Goal: Answer question/provide support: Share knowledge or assist other users

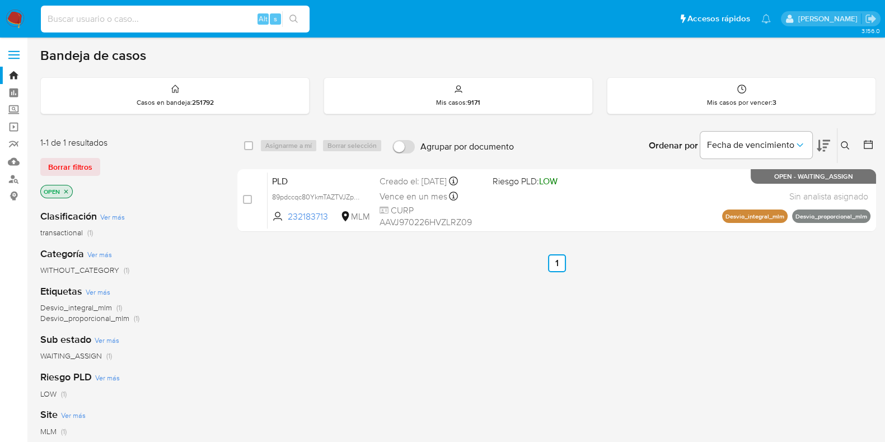
click at [196, 20] on input at bounding box center [175, 19] width 269 height 15
paste input "WiLUTRQkguZZpMoGKMkvRP1Y"
type input "WiLUTRQkguZZpMoGKMkvRP1Y"
click at [285, 16] on button "search-icon" at bounding box center [293, 19] width 23 height 16
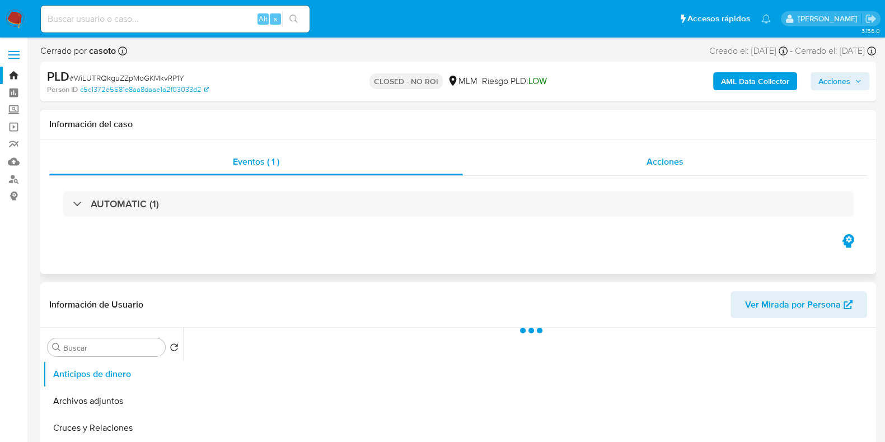
click at [654, 151] on div "Acciones" at bounding box center [665, 161] width 404 height 27
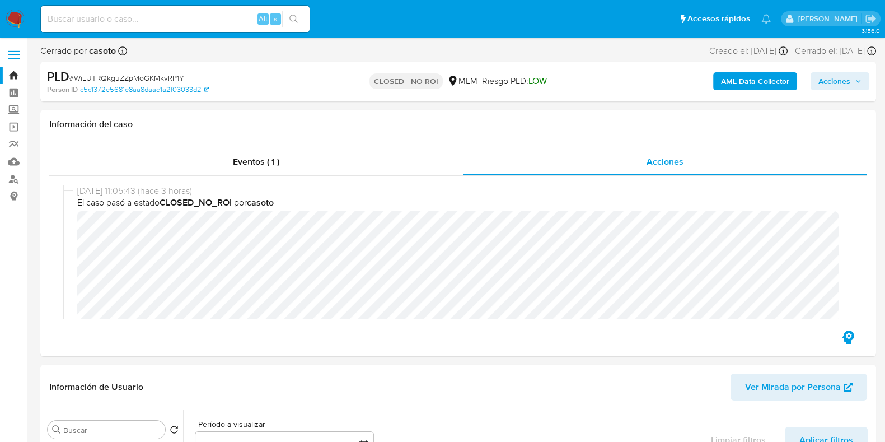
select select "10"
drag, startPoint x: 831, startPoint y: 80, endPoint x: 816, endPoint y: 89, distance: 17.1
click at [830, 81] on span "Acciones" at bounding box center [835, 81] width 32 height 18
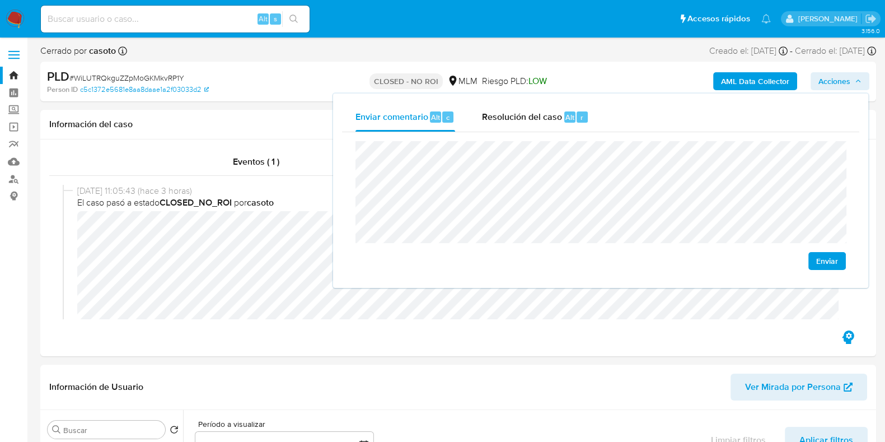
click at [820, 264] on span "Enviar" at bounding box center [827, 261] width 22 height 16
click at [189, 14] on input at bounding box center [175, 19] width 269 height 15
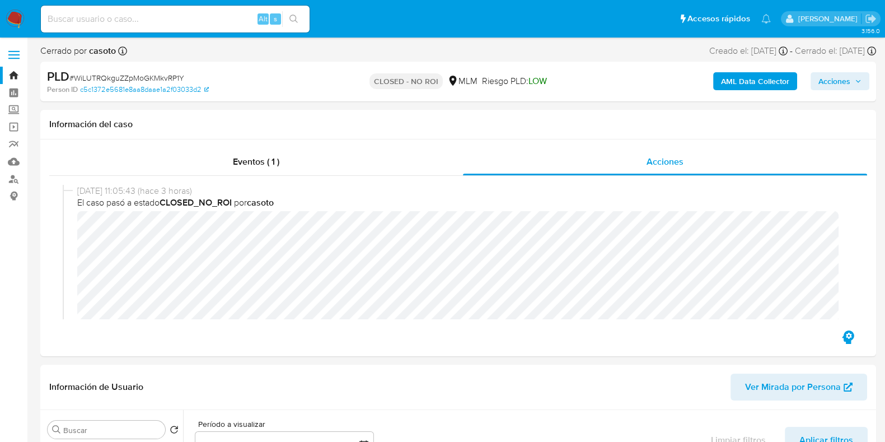
click at [832, 77] on span "Acciones" at bounding box center [835, 81] width 32 height 18
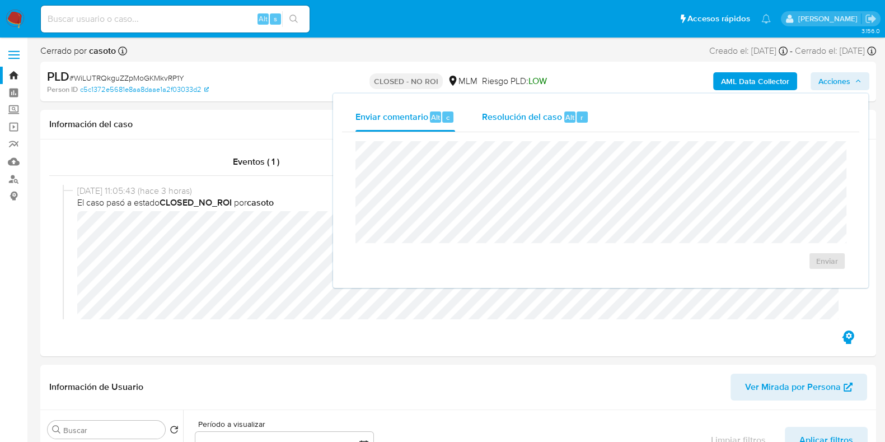
click at [527, 110] on span "Resolución del caso" at bounding box center [522, 116] width 80 height 13
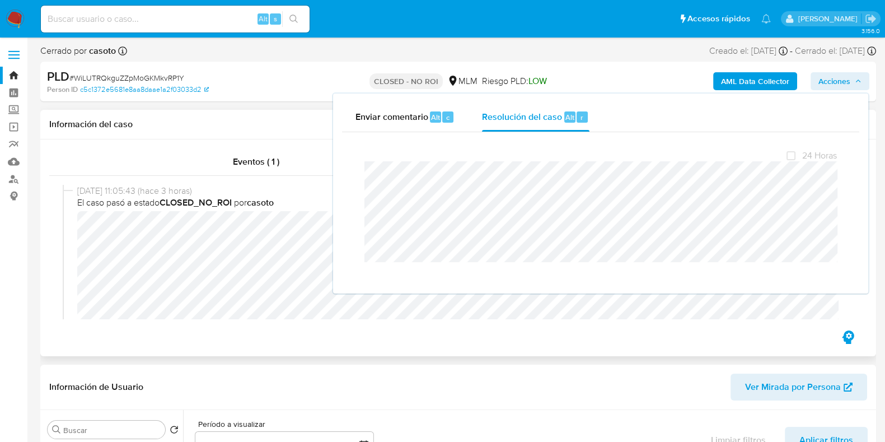
click at [302, 119] on h1 "Información del caso" at bounding box center [458, 124] width 818 height 11
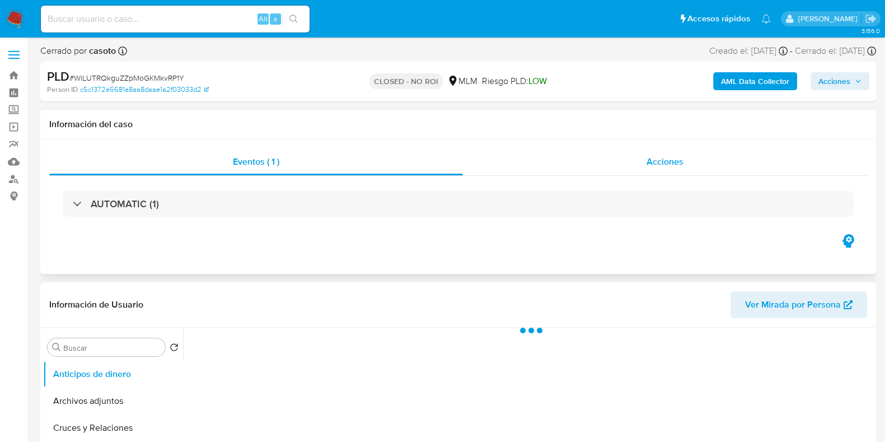
click at [653, 161] on span "Acciones" at bounding box center [665, 161] width 37 height 13
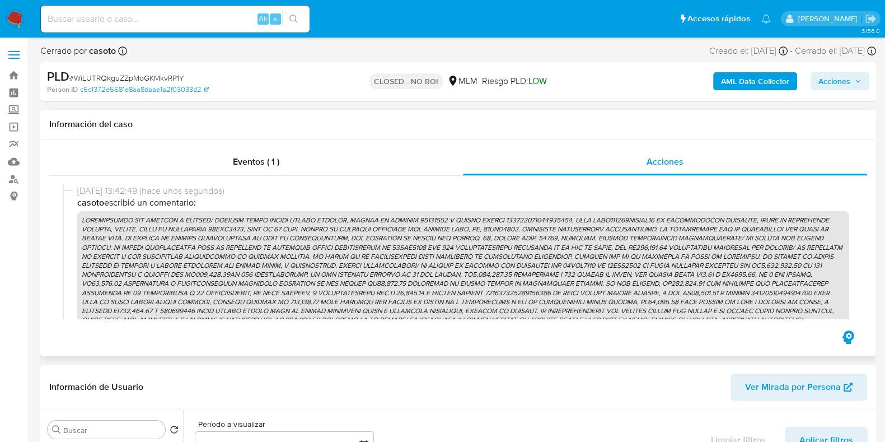
select select "10"
click at [207, 18] on input at bounding box center [175, 19] width 269 height 15
paste input "Z1USK3Jy81ROfhmSYTztg64T"
type input "Z1USK3Jy81ROfhmSYTztg64T"
click at [295, 18] on icon "search-icon" at bounding box center [294, 19] width 9 height 9
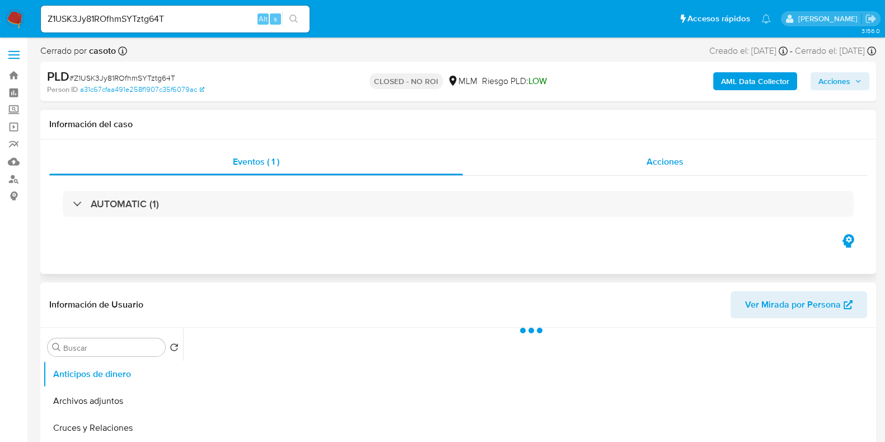
click at [663, 169] on div "Acciones" at bounding box center [665, 161] width 404 height 27
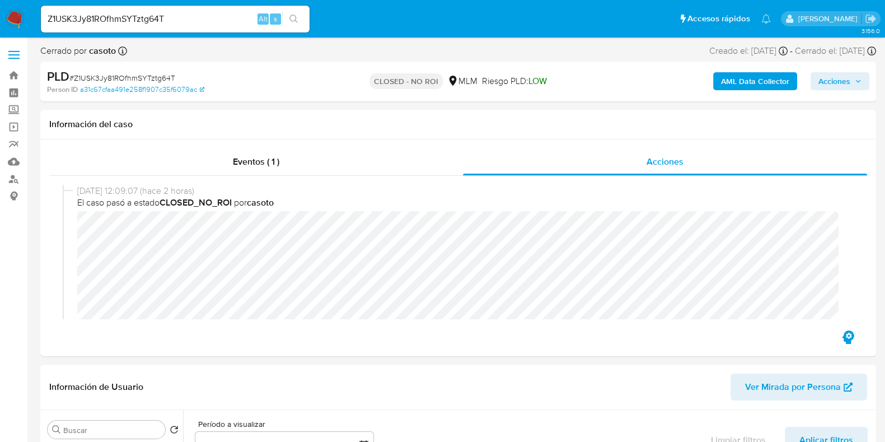
select select "10"
click at [829, 73] on span "Acciones" at bounding box center [835, 81] width 32 height 18
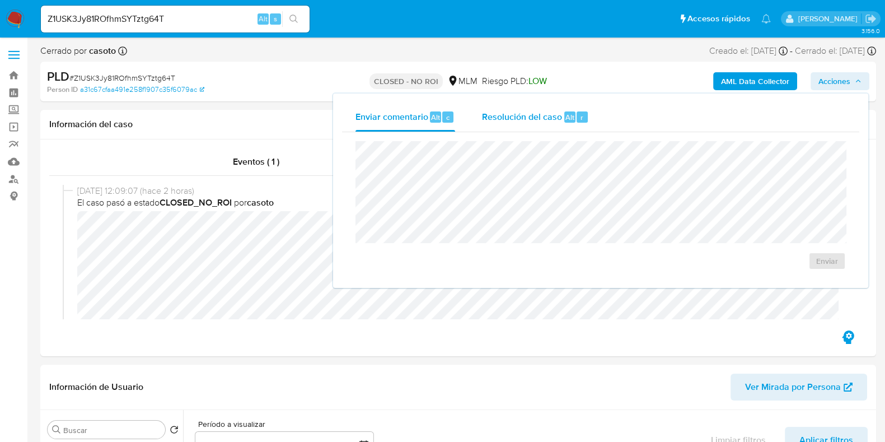
click at [502, 118] on span "Resolución del caso" at bounding box center [522, 116] width 80 height 13
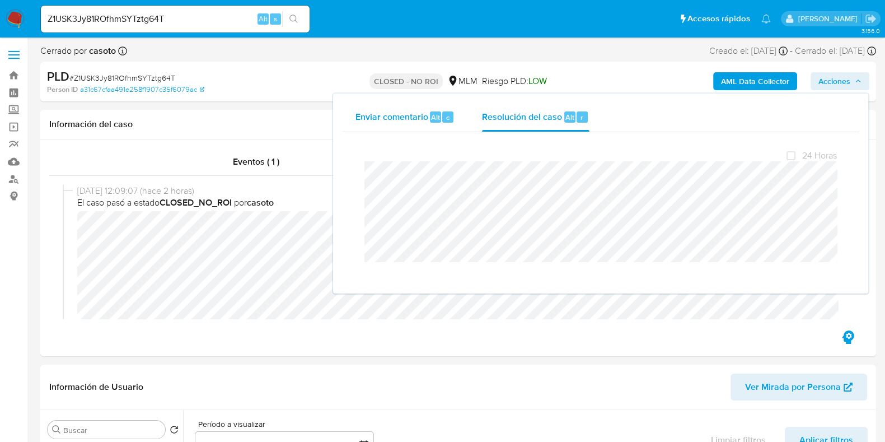
click at [408, 116] on span "Enviar comentario" at bounding box center [392, 116] width 73 height 13
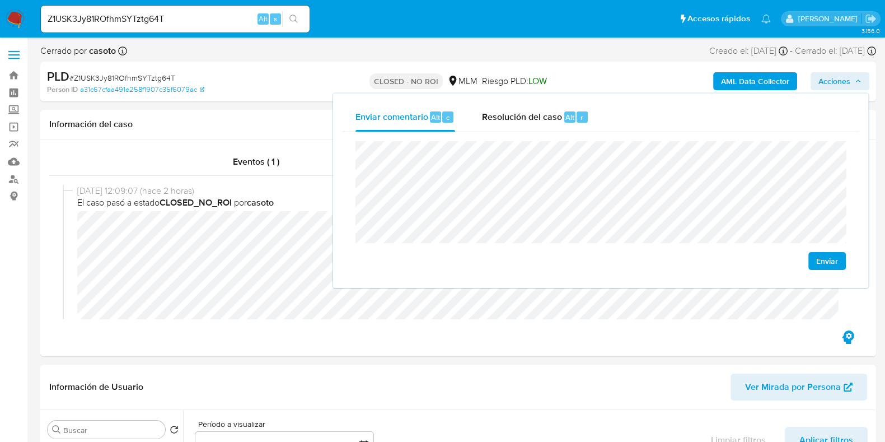
click at [816, 267] on span "Enviar" at bounding box center [827, 261] width 22 height 16
click at [20, 10] on img at bounding box center [15, 19] width 19 height 19
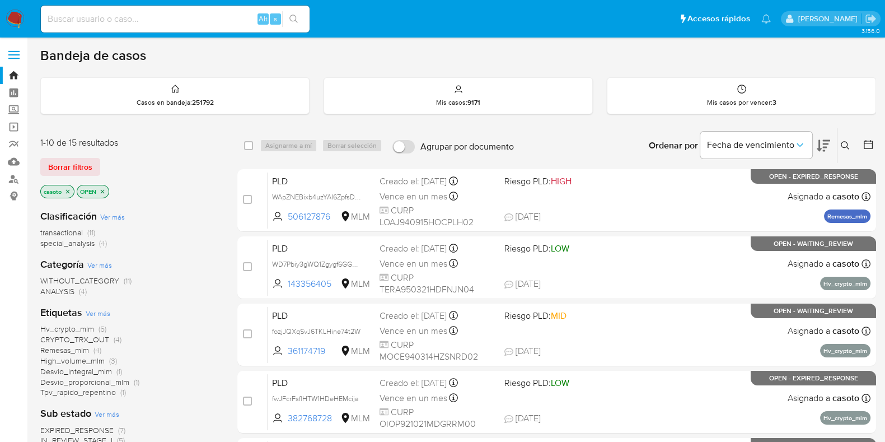
click at [845, 141] on icon at bounding box center [845, 145] width 9 height 9
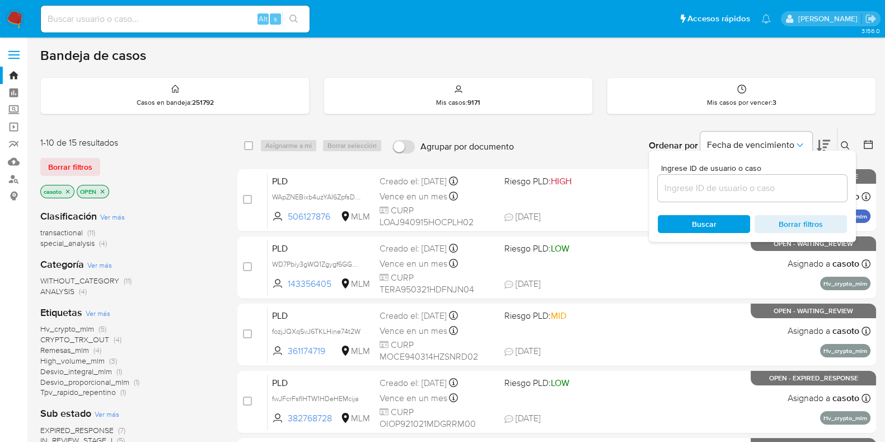
click at [706, 188] on input at bounding box center [752, 188] width 189 height 15
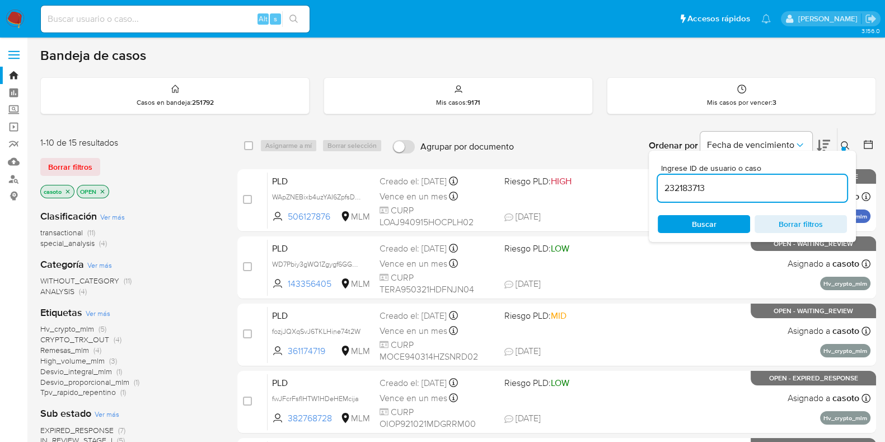
type input "232183713"
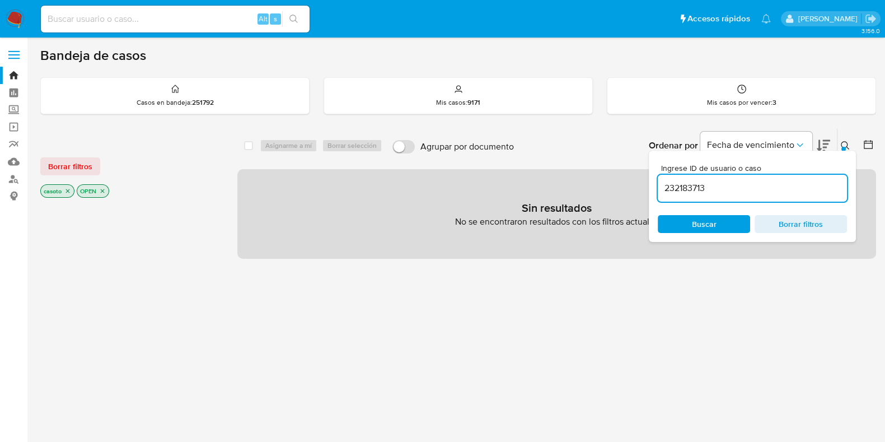
click at [855, 142] on button at bounding box center [847, 145] width 18 height 13
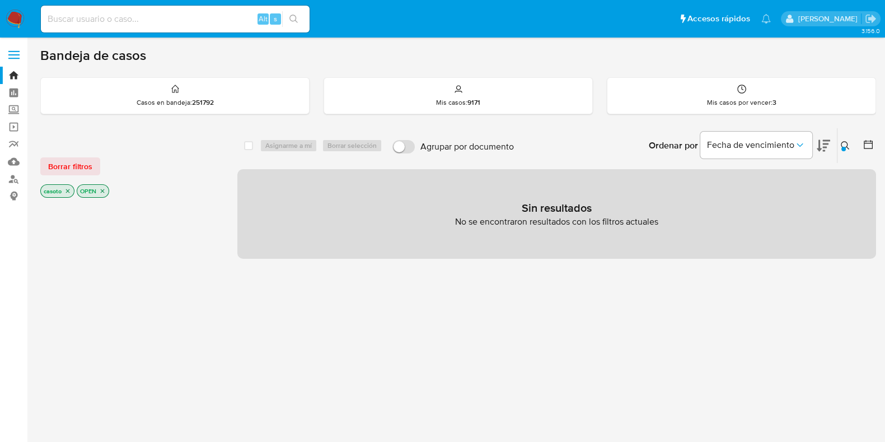
click at [68, 188] on icon "close-filter" at bounding box center [67, 191] width 7 height 7
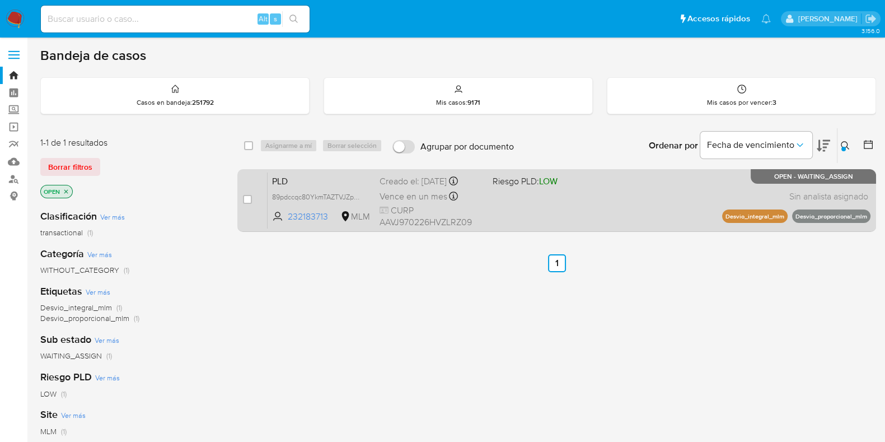
click at [590, 200] on div "PLD 89pdccqc80YkmTAZTVJZpbGE 232183713 MLM Riesgo PLD: LOW Creado el: 12/08/202…" at bounding box center [569, 200] width 603 height 57
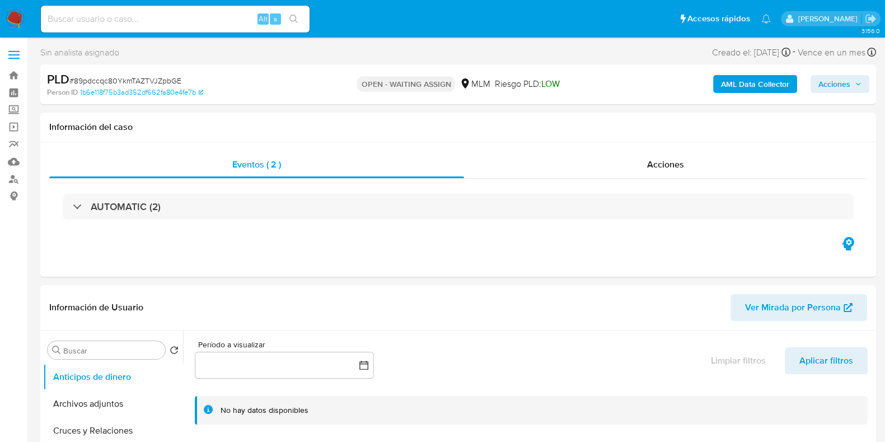
select select "10"
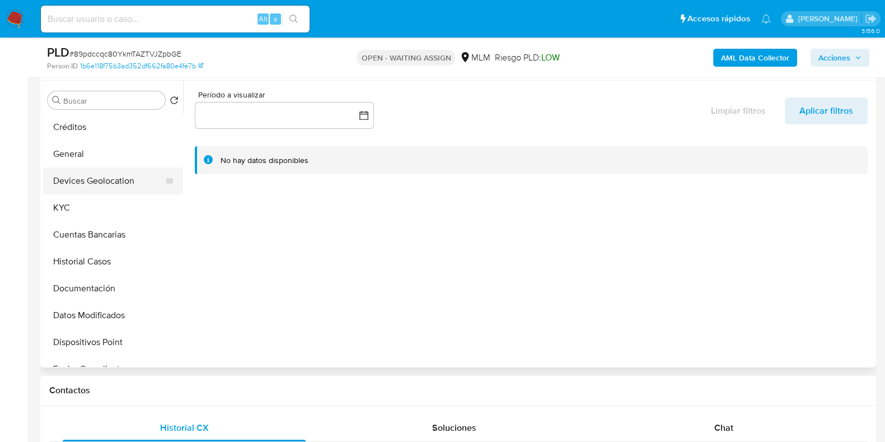
scroll to position [139, 0]
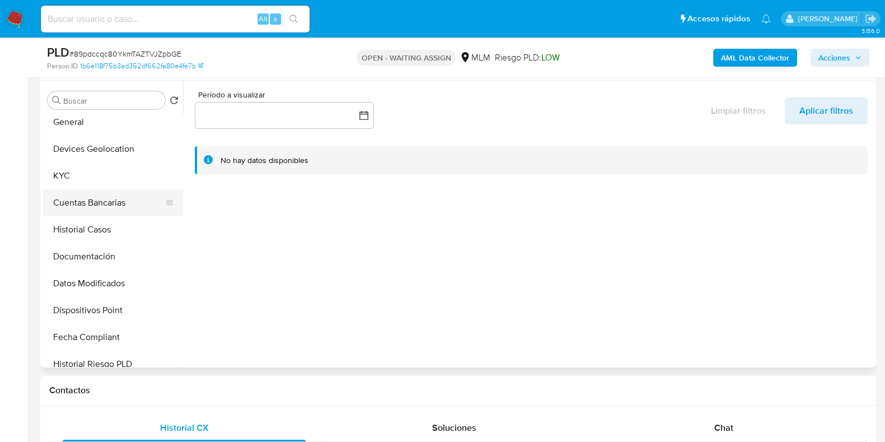
click at [107, 208] on button "Cuentas Bancarias" at bounding box center [108, 202] width 131 height 27
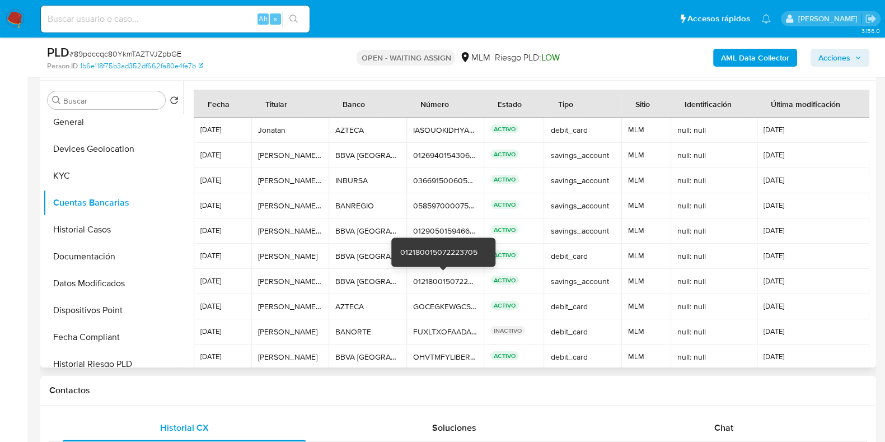
click at [438, 282] on div "012180015072223705" at bounding box center [445, 281] width 64 height 10
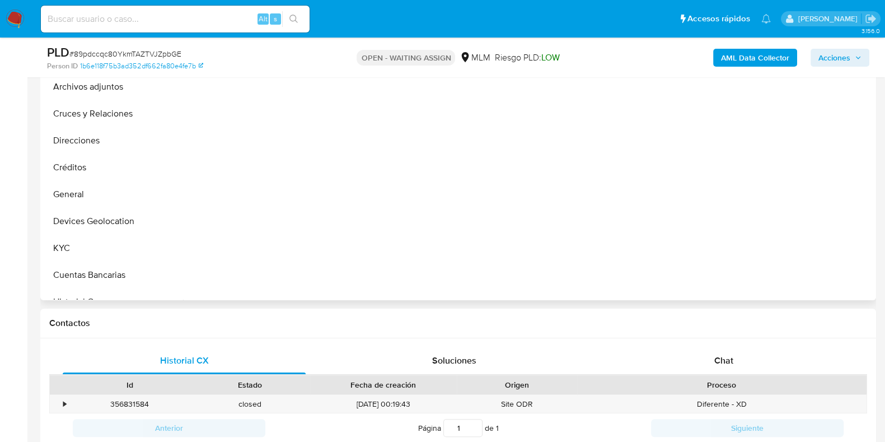
scroll to position [279, 0]
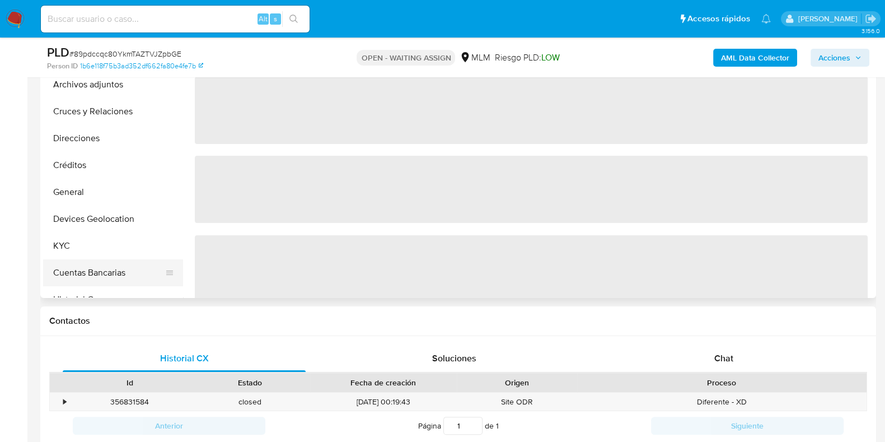
click at [69, 259] on button "Cuentas Bancarias" at bounding box center [108, 272] width 131 height 27
select select "10"
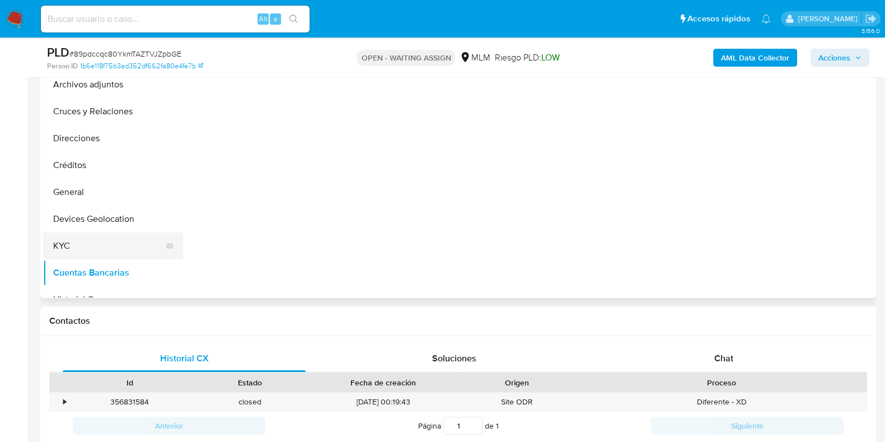
click at [128, 235] on button "KYC" at bounding box center [108, 245] width 131 height 27
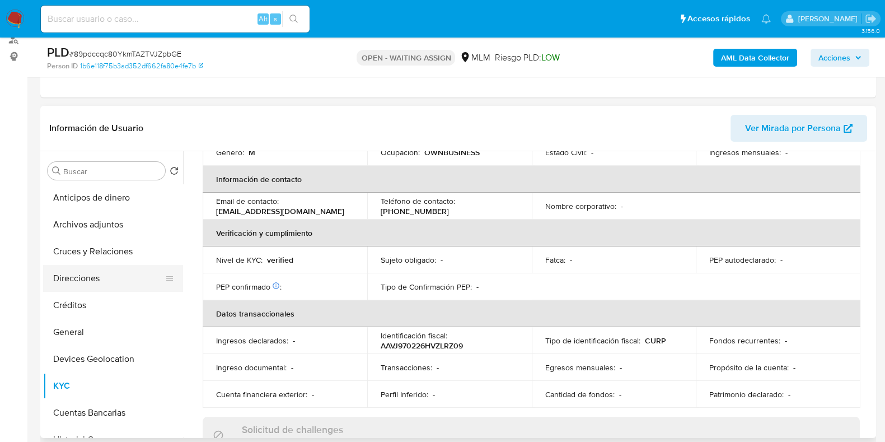
scroll to position [474, 0]
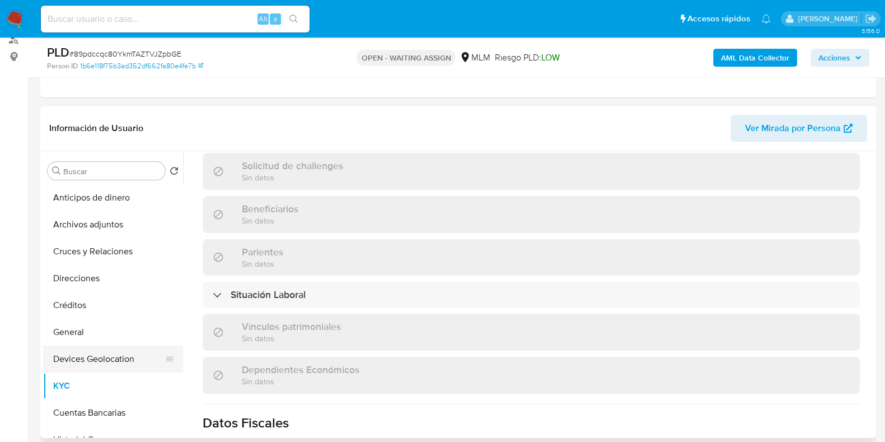
click at [134, 351] on button "Devices Geolocation" at bounding box center [108, 359] width 131 height 27
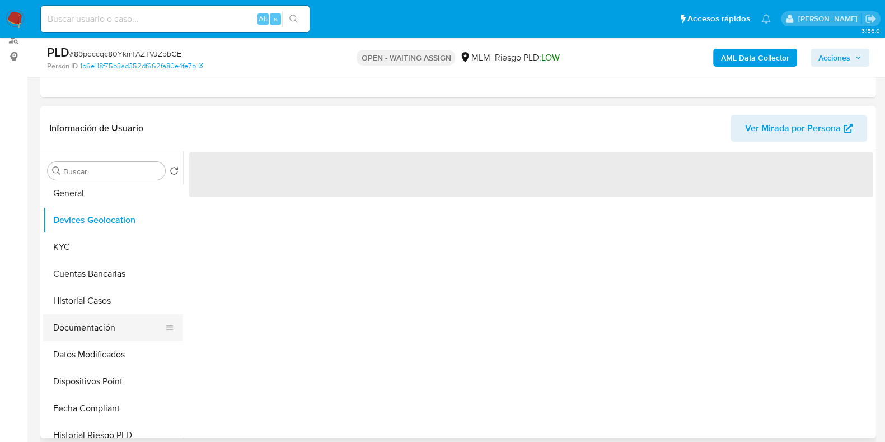
scroll to position [139, 0]
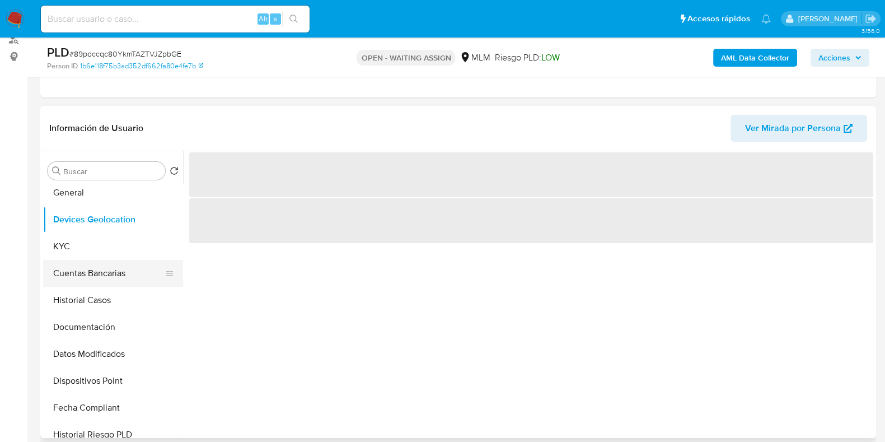
click at [104, 279] on button "Cuentas Bancarias" at bounding box center [108, 273] width 131 height 27
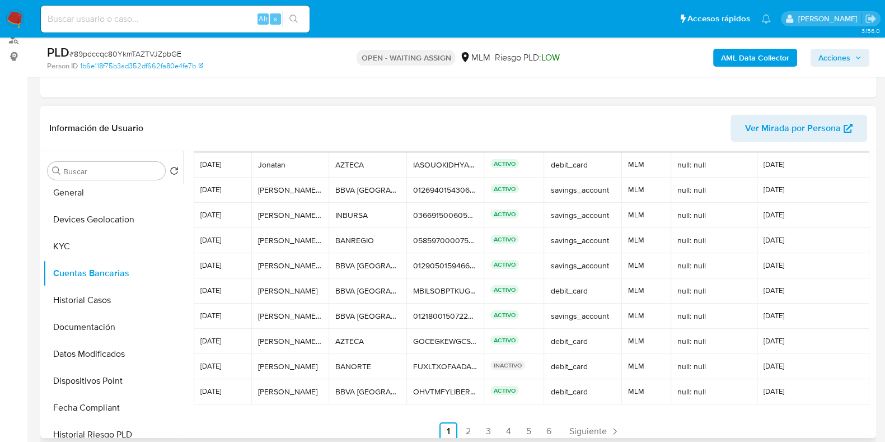
scroll to position [53, 0]
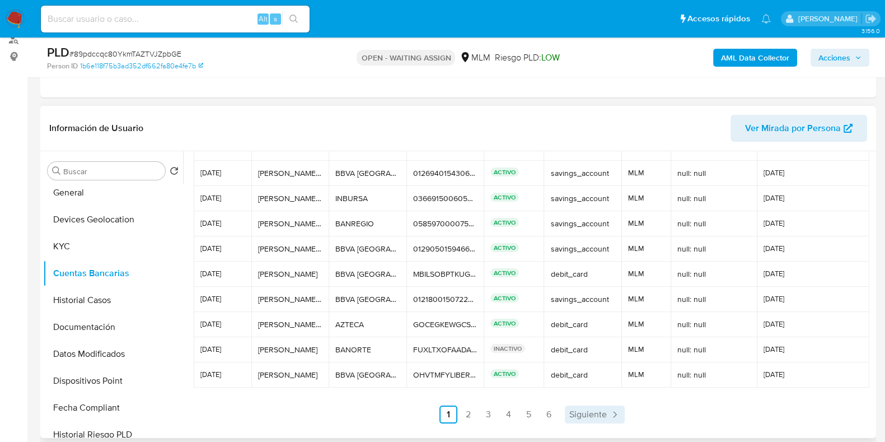
click at [574, 410] on span "Siguiente" at bounding box center [589, 414] width 38 height 9
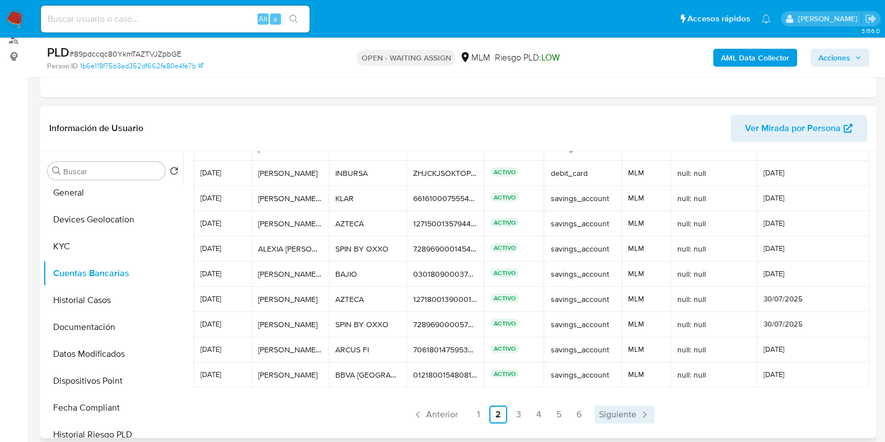
click at [624, 405] on link "Siguiente" at bounding box center [625, 414] width 60 height 18
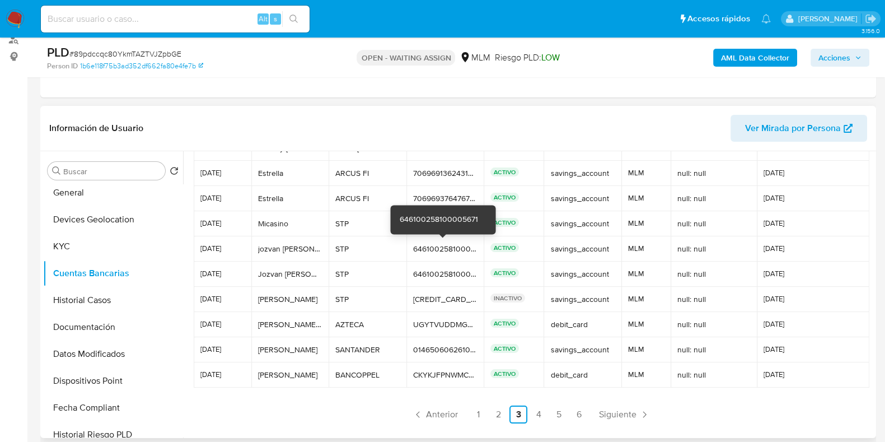
click at [447, 250] on div "646100258100005671" at bounding box center [445, 249] width 64 height 10
click at [602, 410] on span "Siguiente" at bounding box center [618, 414] width 38 height 9
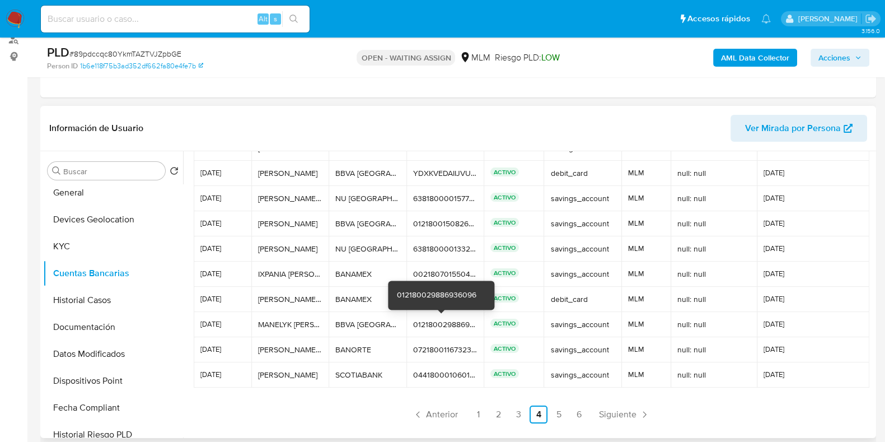
click at [432, 323] on div "012180029886936096" at bounding box center [445, 324] width 64 height 10
click at [437, 248] on div "638180000133259609" at bounding box center [445, 249] width 64 height 10
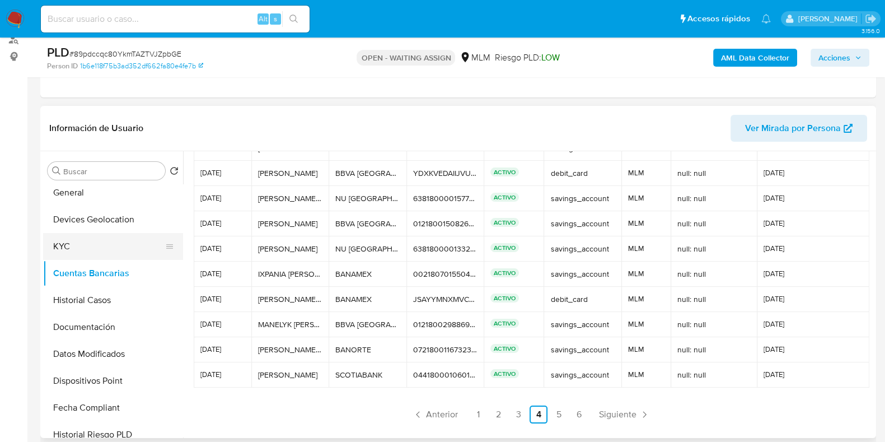
click at [114, 233] on button "KYC" at bounding box center [108, 246] width 131 height 27
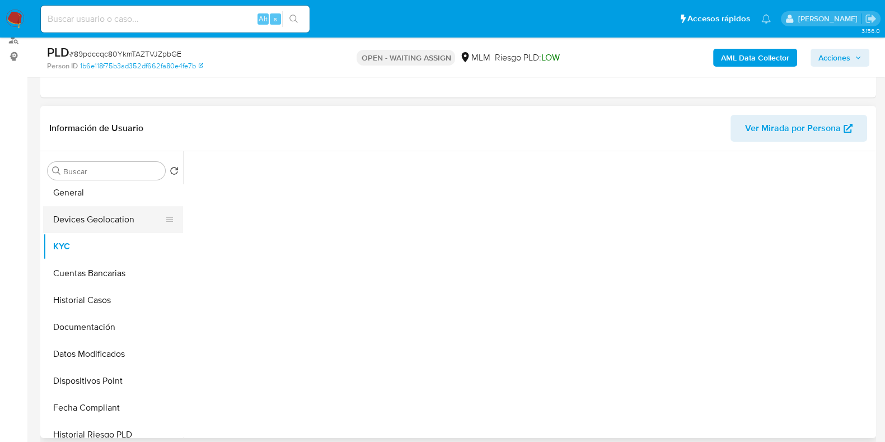
click at [118, 223] on button "Devices Geolocation" at bounding box center [108, 219] width 131 height 27
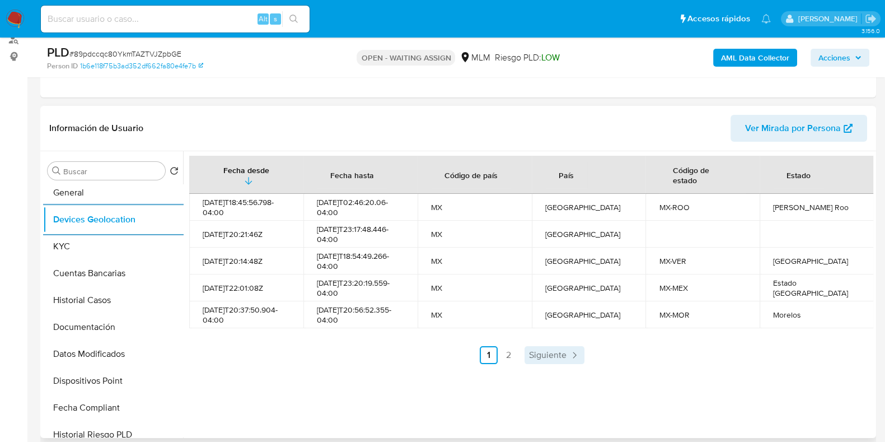
click at [532, 352] on span "Siguiente" at bounding box center [548, 355] width 38 height 9
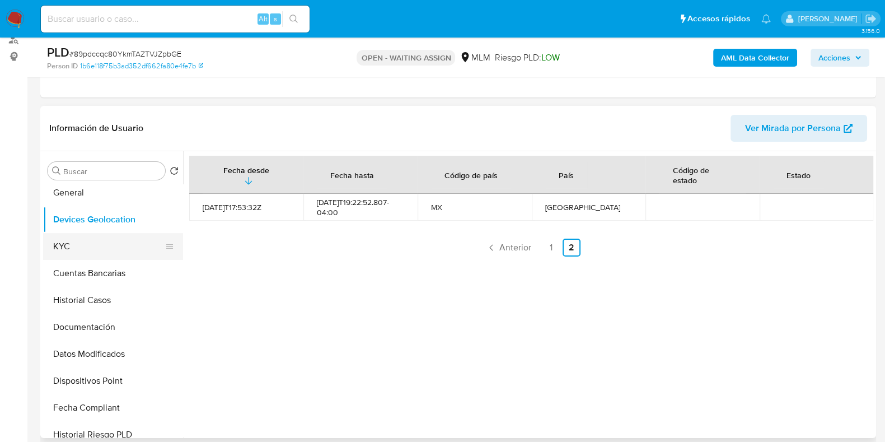
click at [107, 250] on button "KYC" at bounding box center [108, 246] width 131 height 27
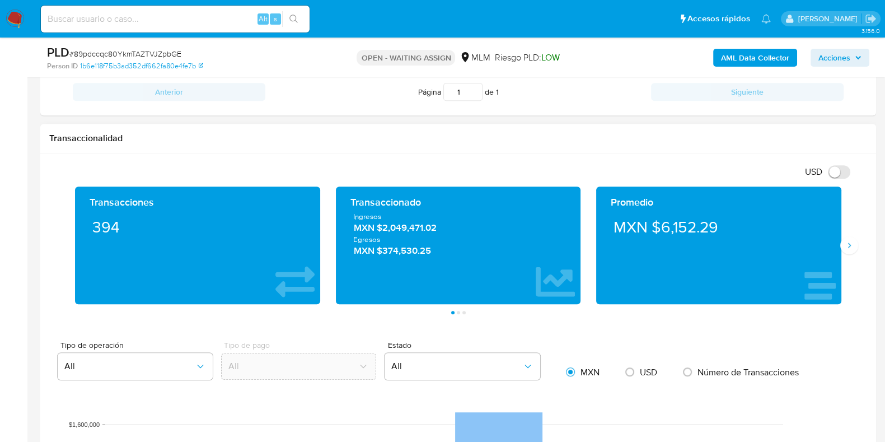
scroll to position [700, 0]
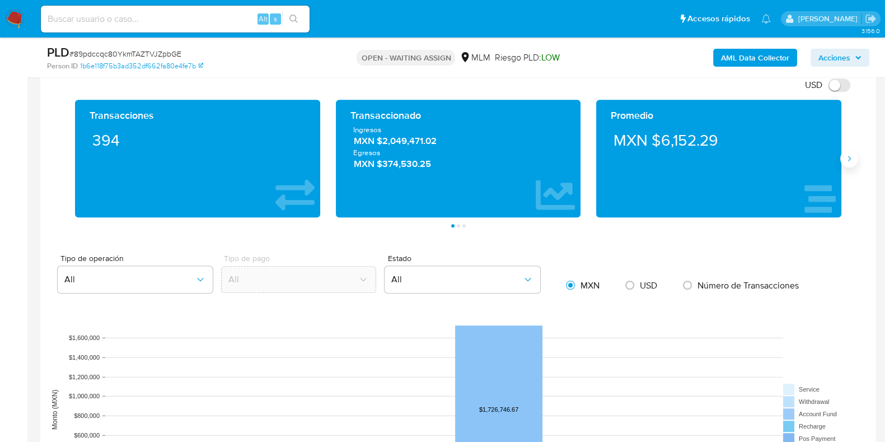
click at [853, 161] on icon "Siguiente" at bounding box center [849, 158] width 9 height 9
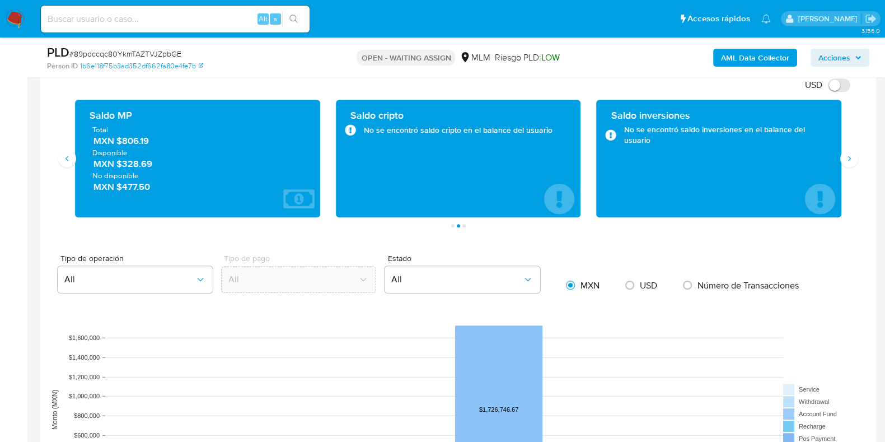
click at [132, 139] on span "MXN $806.19" at bounding box center [198, 141] width 209 height 13
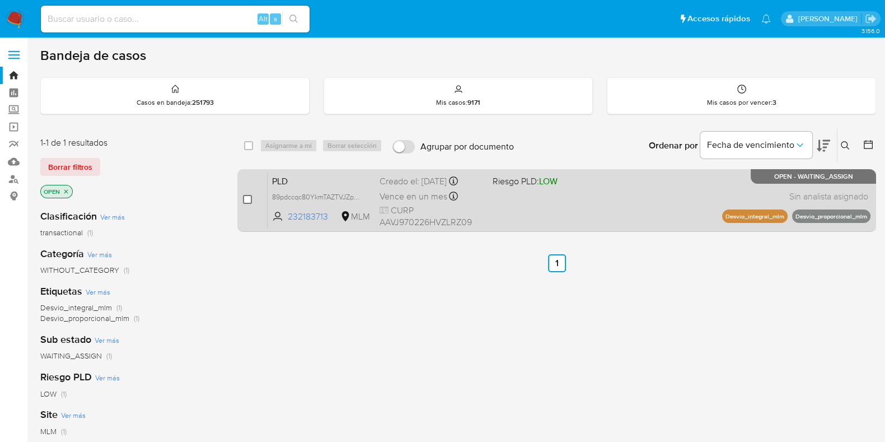
click at [246, 200] on input "checkbox" at bounding box center [247, 199] width 9 height 9
checkbox input "true"
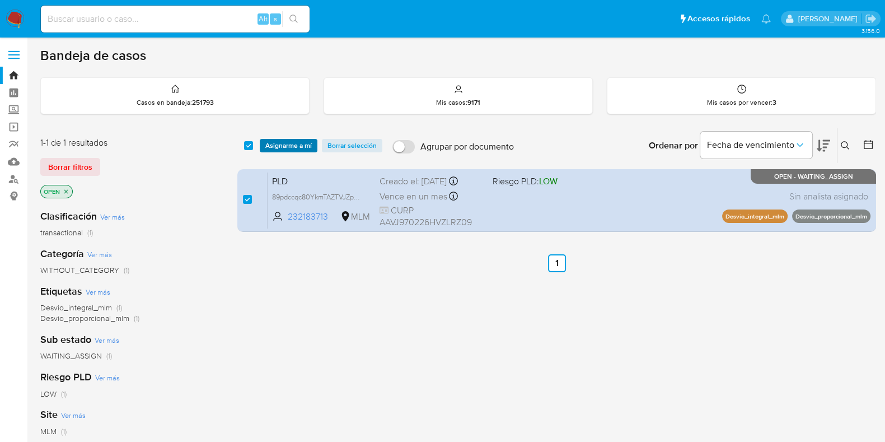
click at [286, 145] on span "Asignarme a mí" at bounding box center [288, 145] width 46 height 11
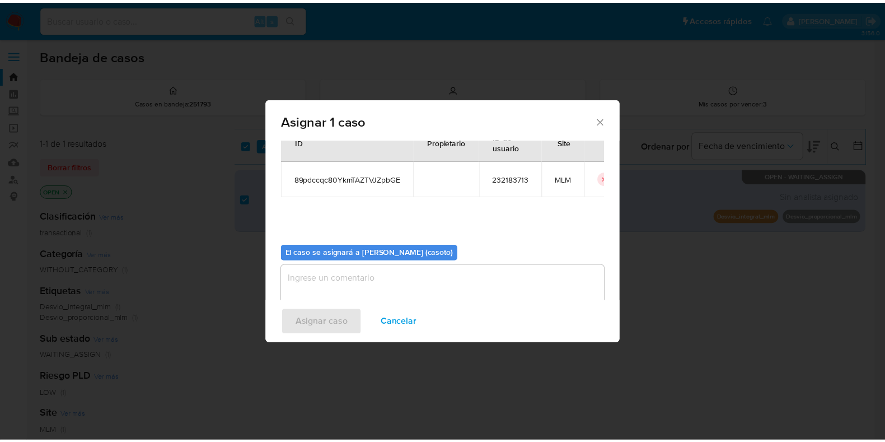
scroll to position [58, 0]
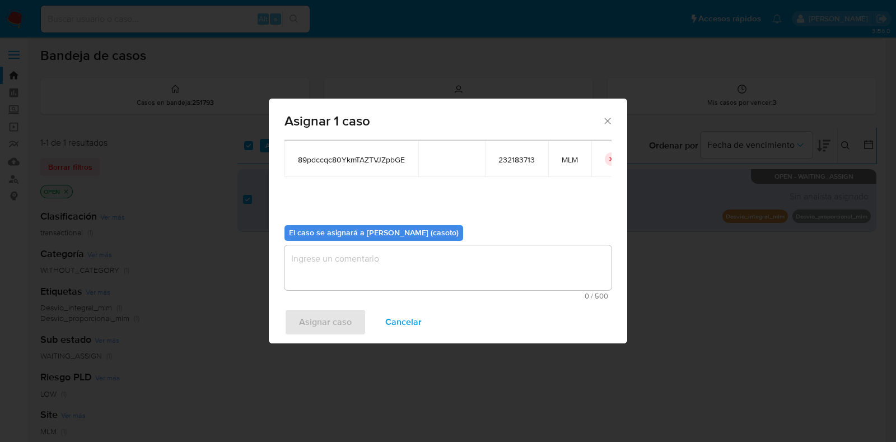
click at [370, 266] on textarea "assign-modal" at bounding box center [447, 267] width 327 height 45
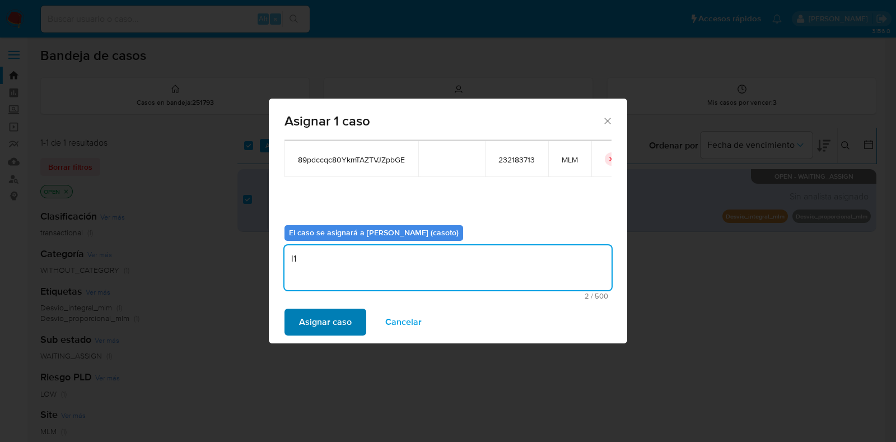
type textarea "l1"
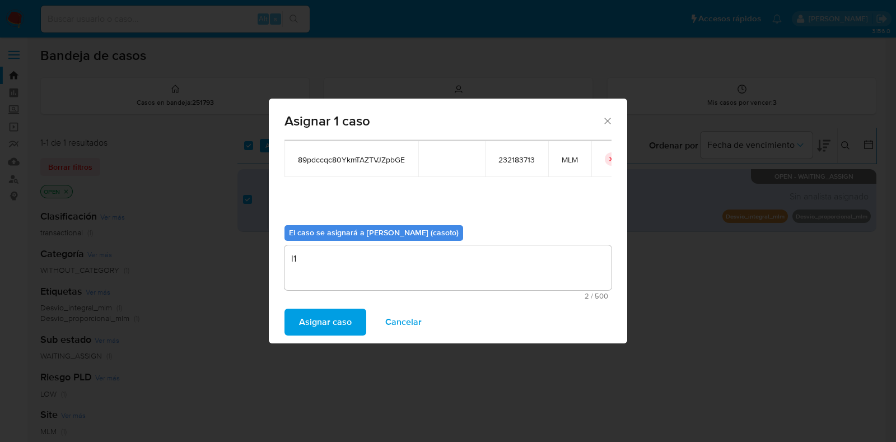
click at [333, 311] on span "Asignar caso" at bounding box center [325, 322] width 53 height 25
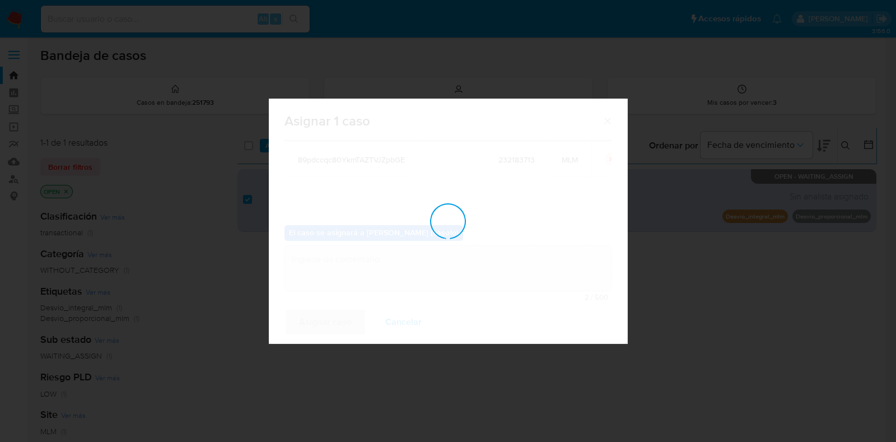
checkbox input "false"
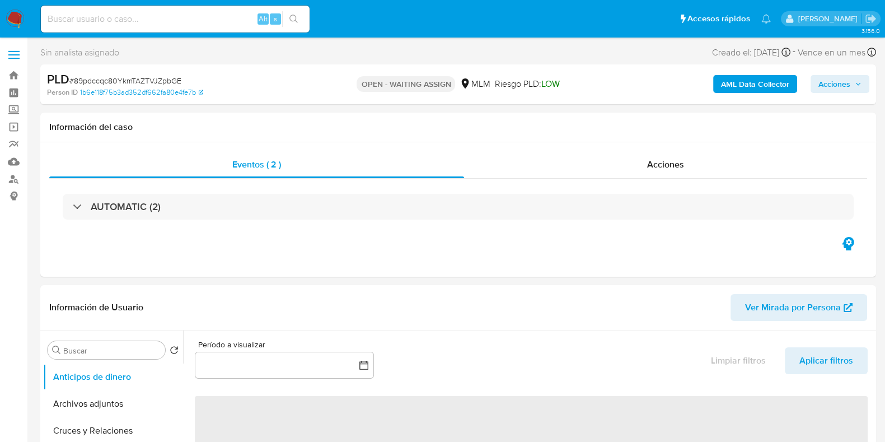
select select "10"
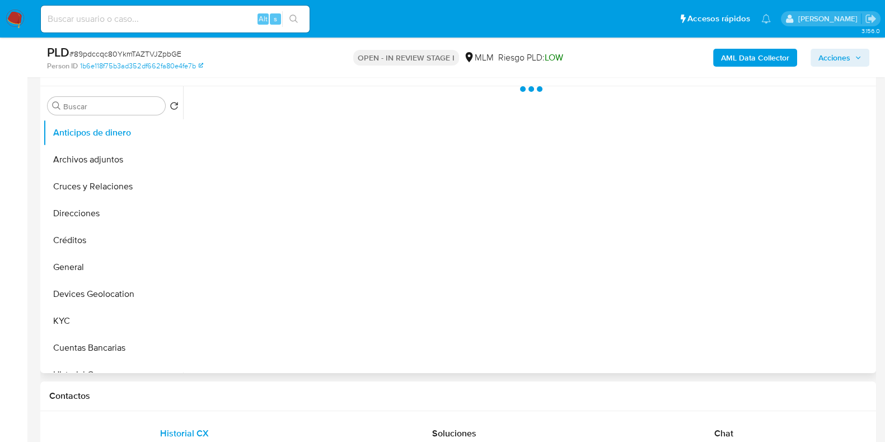
scroll to position [210, 0]
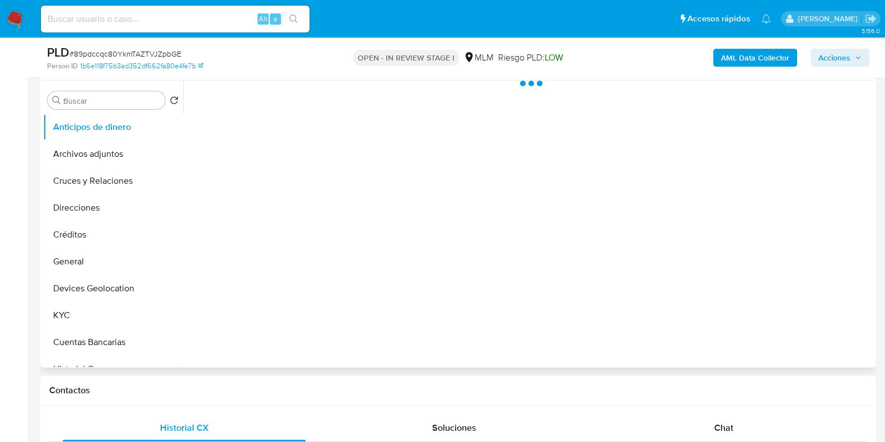
select select "10"
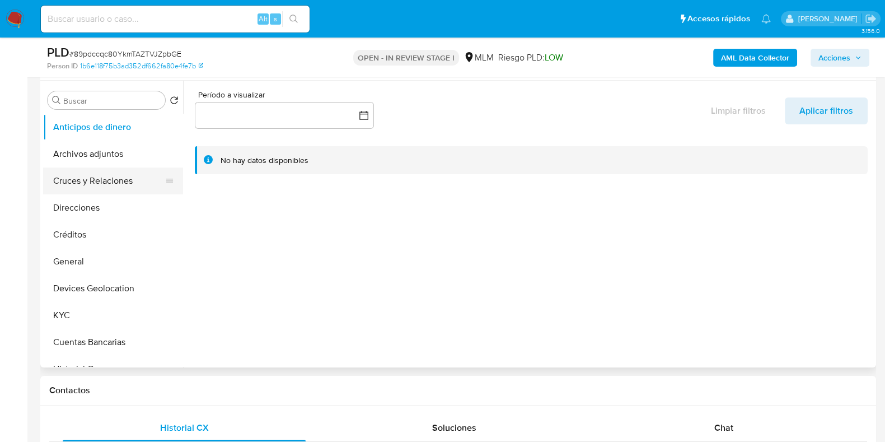
click at [116, 180] on button "Cruces y Relaciones" at bounding box center [108, 180] width 131 height 27
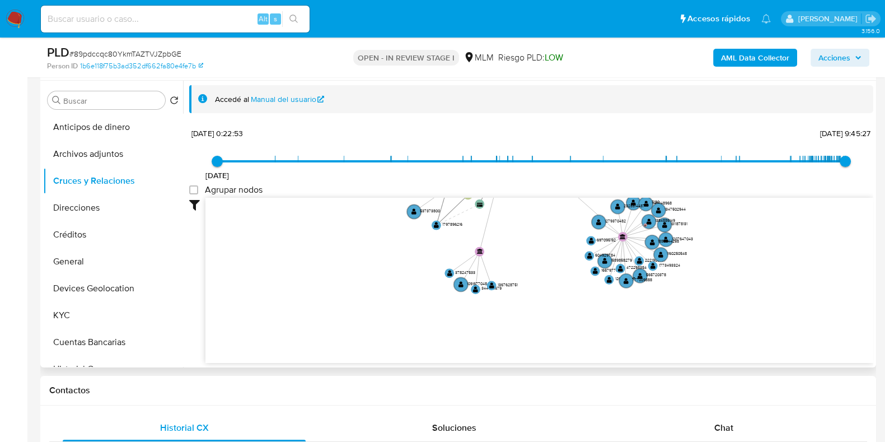
drag, startPoint x: 626, startPoint y: 255, endPoint x: 673, endPoint y: 164, distance: 103.2
click at [673, 164] on div "15/1/2021 15/1/2021, 0:22:53 26/8/2025, 9:45:27 Agrupar nodos Filtros Confianza…" at bounding box center [531, 244] width 684 height 238
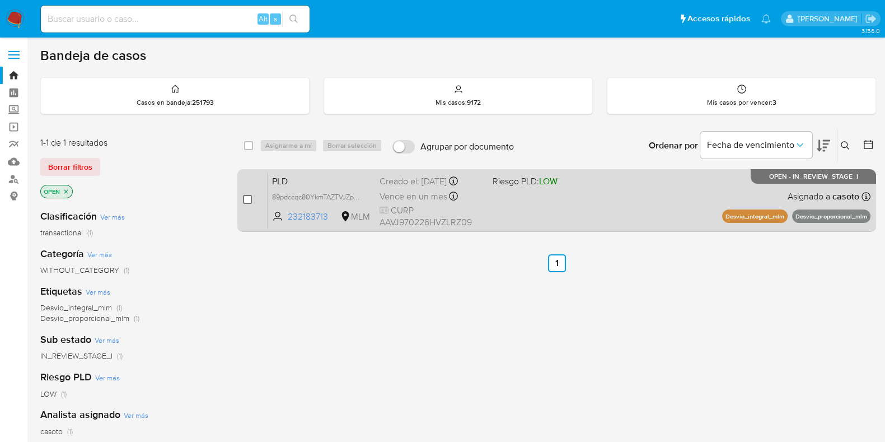
click at [249, 195] on input "checkbox" at bounding box center [247, 199] width 9 height 9
checkbox input "true"
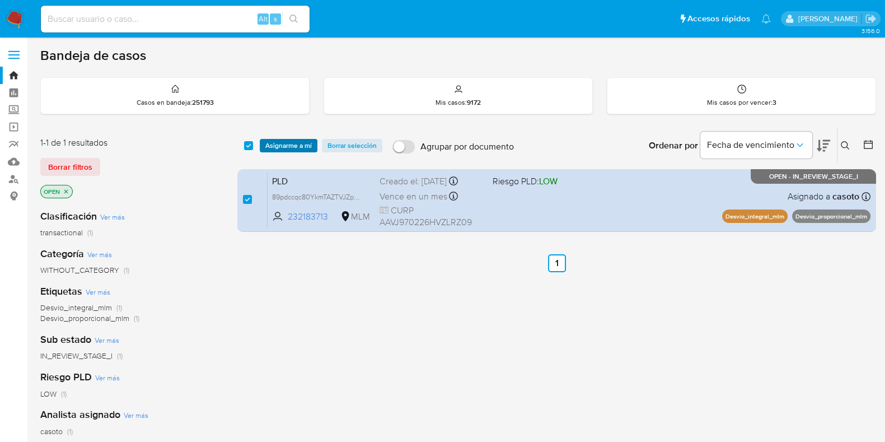
click at [280, 150] on span "Asignarme a mí" at bounding box center [288, 145] width 46 height 11
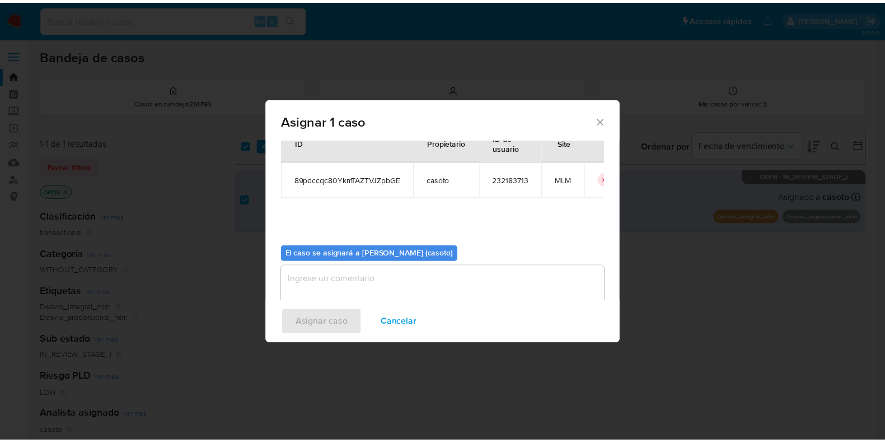
scroll to position [58, 0]
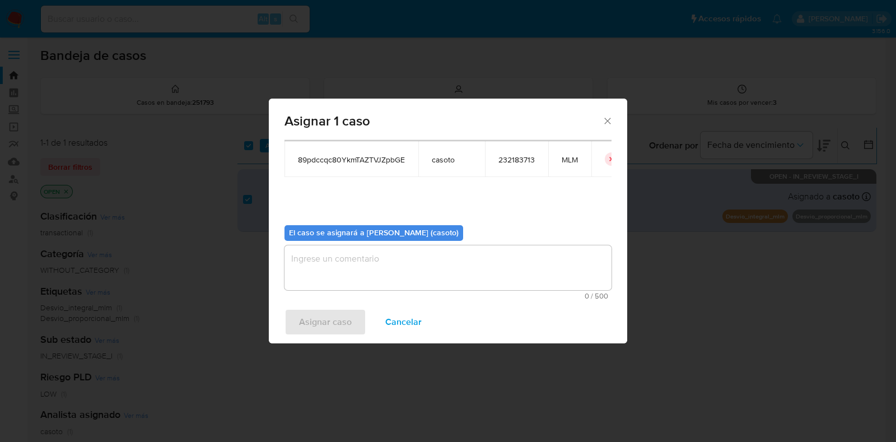
click at [338, 283] on textarea "assign-modal" at bounding box center [447, 267] width 327 height 45
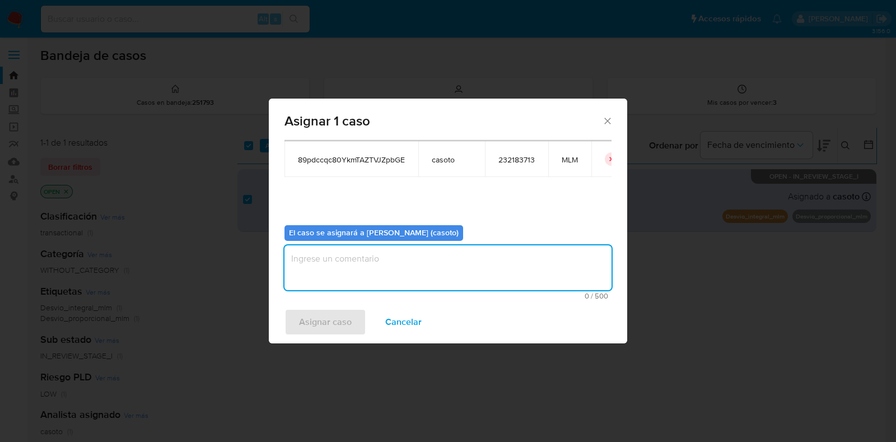
type textarea "ñ"
type textarea "l1"
click at [332, 329] on span "Asignar caso" at bounding box center [325, 322] width 53 height 25
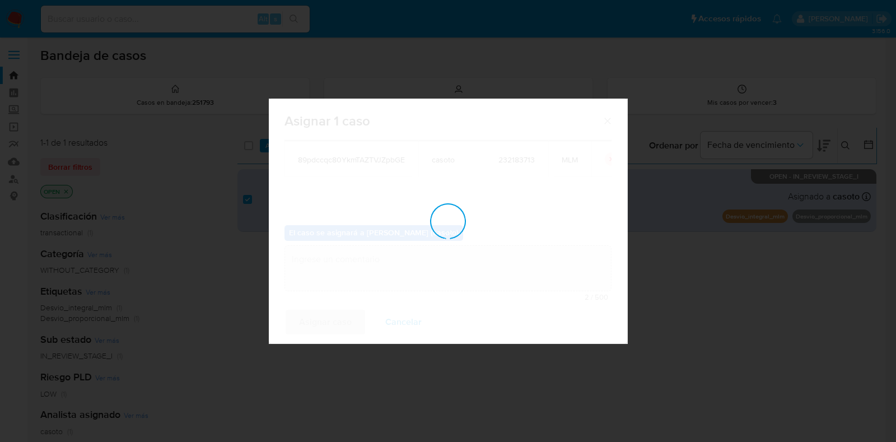
checkbox input "false"
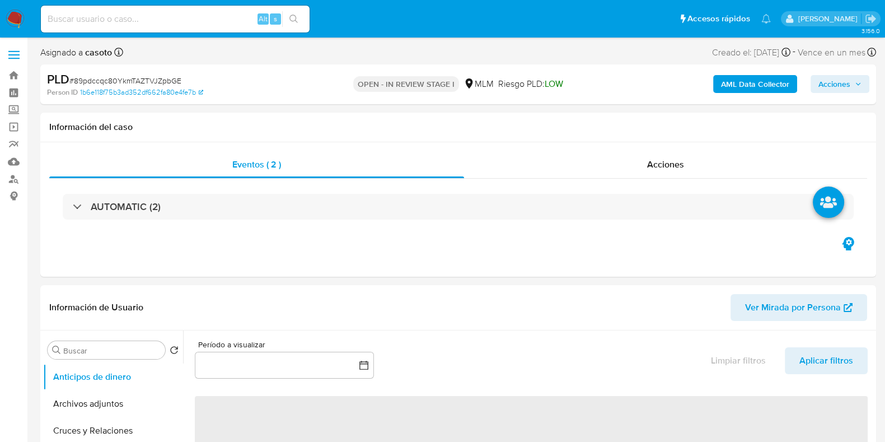
select select "10"
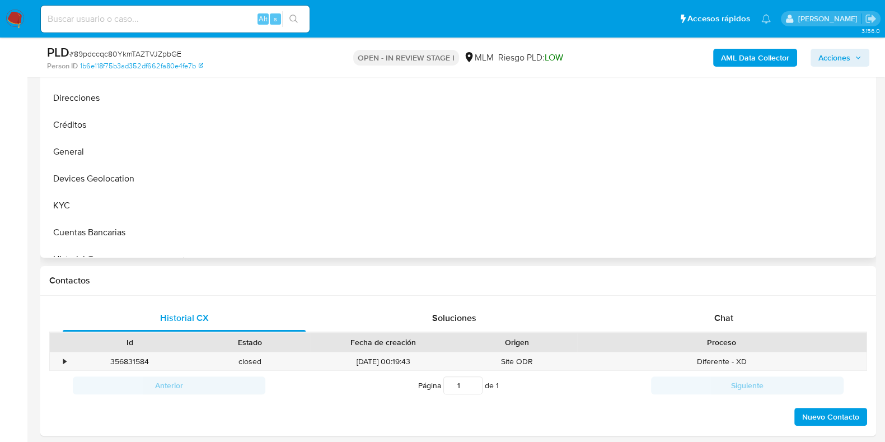
scroll to position [210, 0]
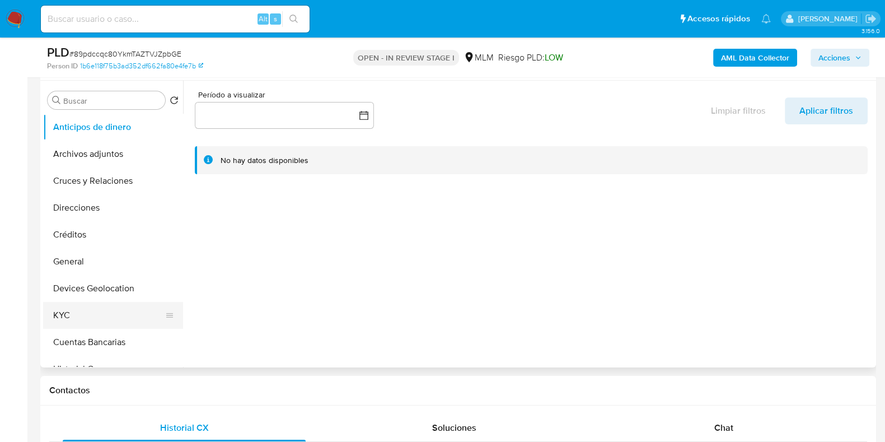
click at [85, 307] on button "KYC" at bounding box center [108, 315] width 131 height 27
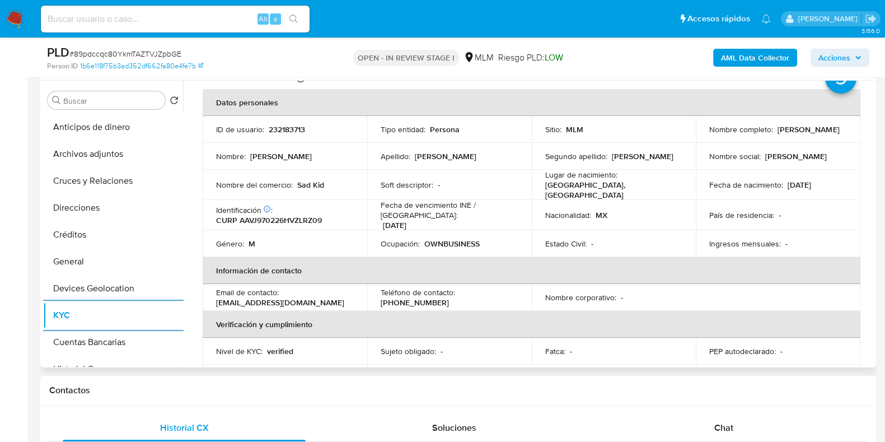
scroll to position [0, 0]
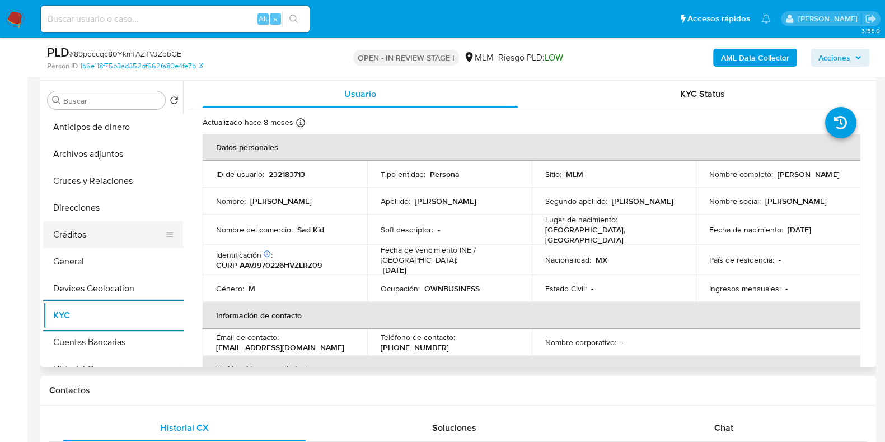
click at [87, 228] on button "Créditos" at bounding box center [108, 234] width 131 height 27
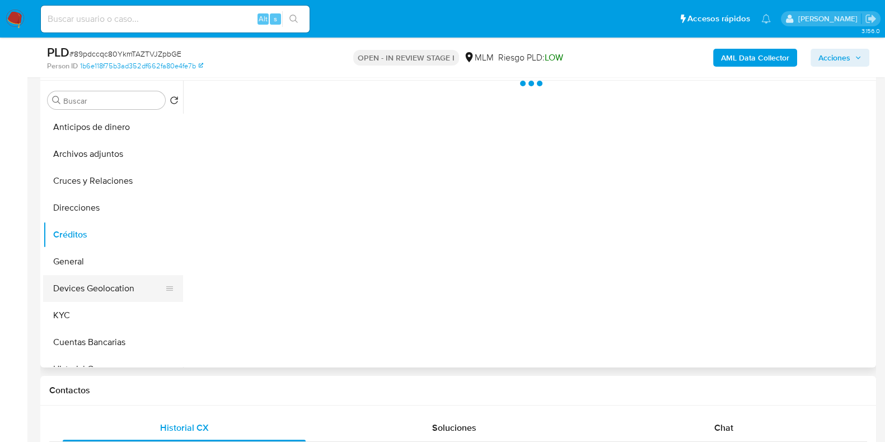
click at [69, 276] on button "Devices Geolocation" at bounding box center [108, 288] width 131 height 27
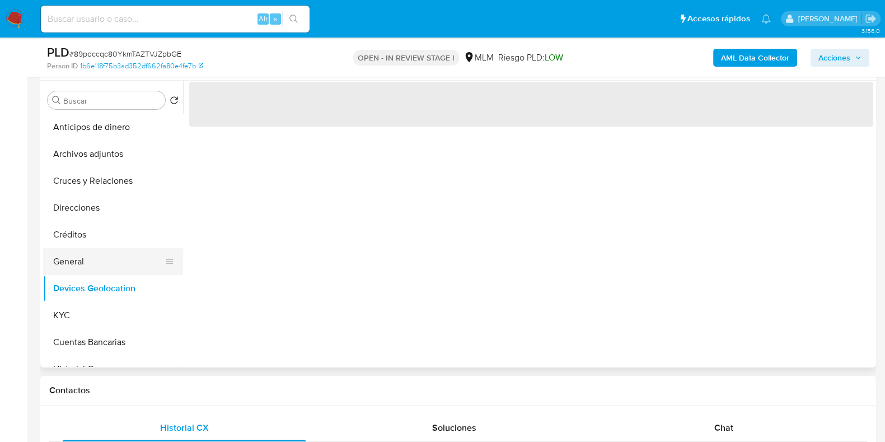
click at [73, 264] on button "General" at bounding box center [108, 261] width 131 height 27
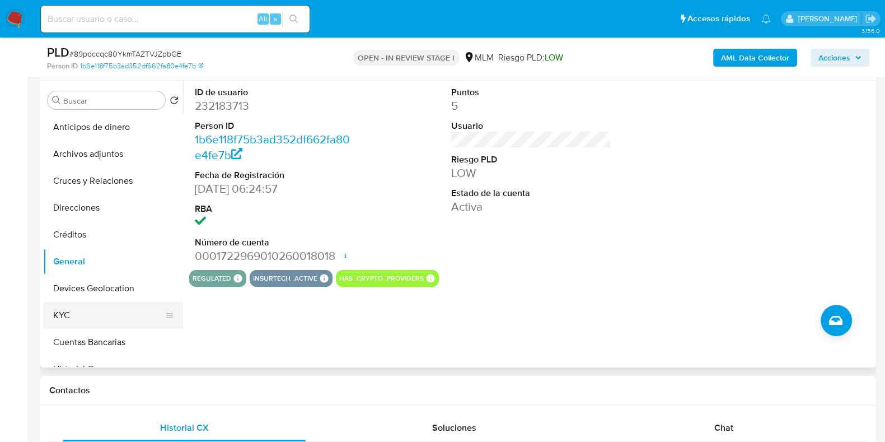
click at [71, 310] on button "KYC" at bounding box center [108, 315] width 131 height 27
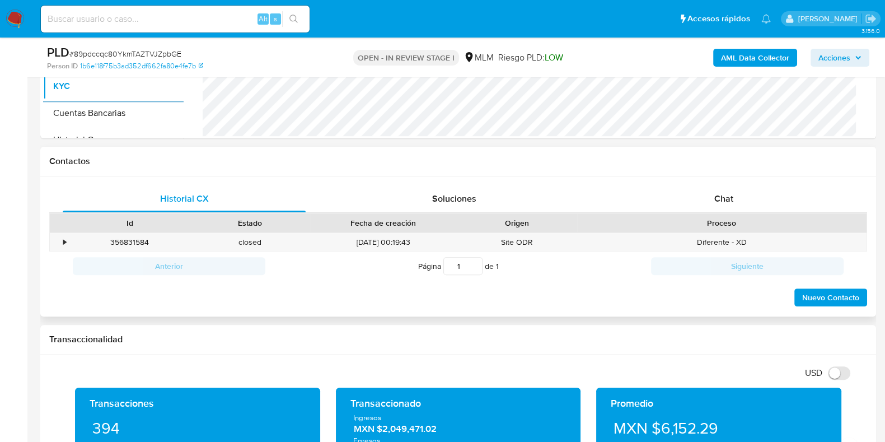
scroll to position [559, 0]
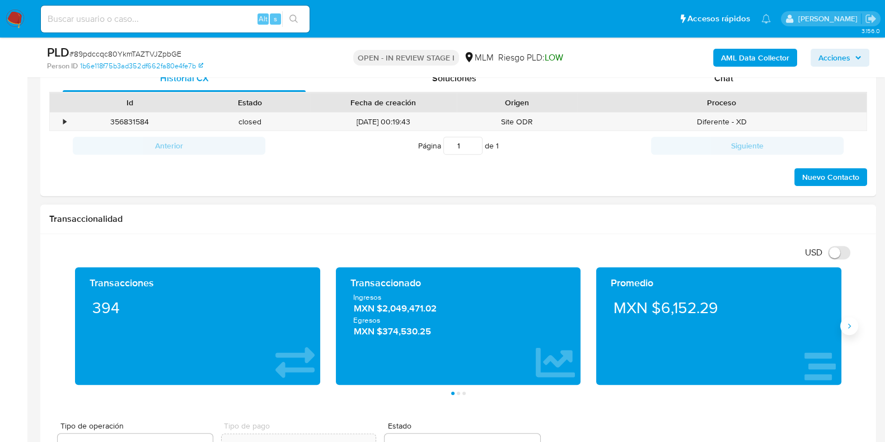
click at [846, 321] on icon "Siguiente" at bounding box center [849, 325] width 9 height 9
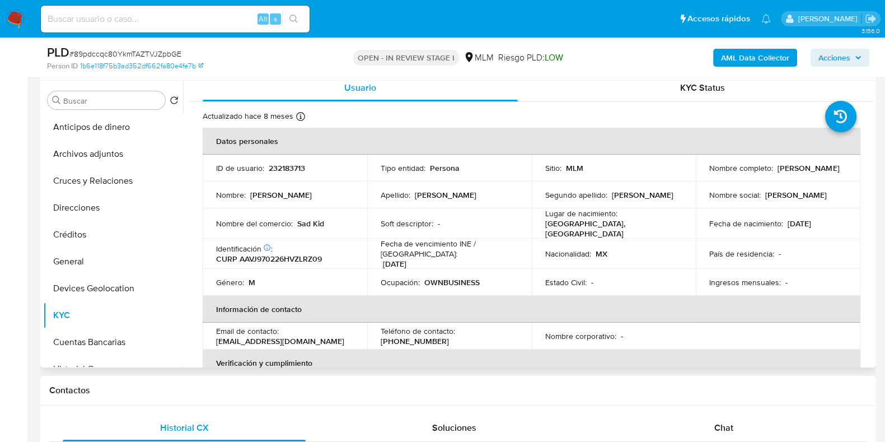
scroll to position [0, 0]
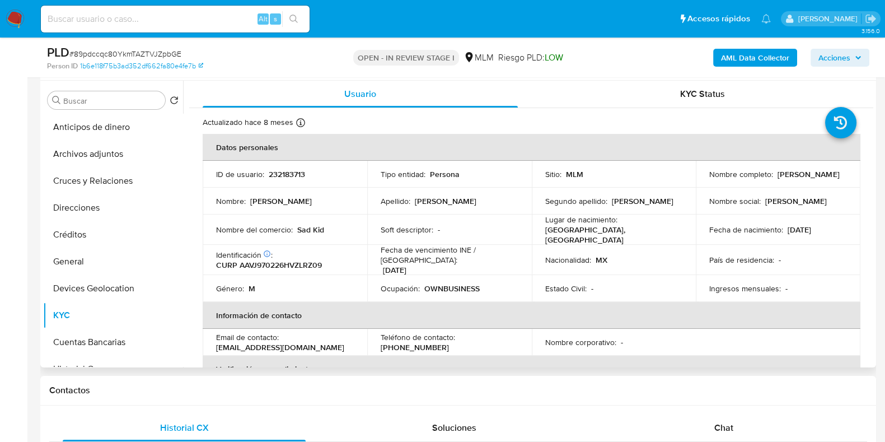
drag, startPoint x: 817, startPoint y: 185, endPoint x: 698, endPoint y: 186, distance: 118.7
click at [698, 186] on td "Nombre completo : Jozvan Manuel Alatorre Vera" at bounding box center [778, 174] width 165 height 27
copy p "Jozvan Manuel Alatorre Vera"
drag, startPoint x: 326, startPoint y: 339, endPoint x: 316, endPoint y: 273, distance: 67.4
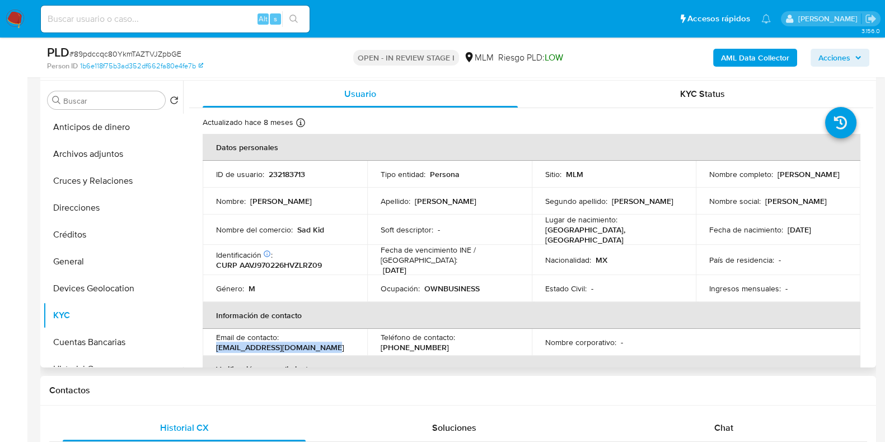
click at [211, 342] on td "Email de contacto : jozvanveramusic@hotmail.com" at bounding box center [285, 342] width 165 height 27
copy p "jozvanveramusic@hotmail.com"
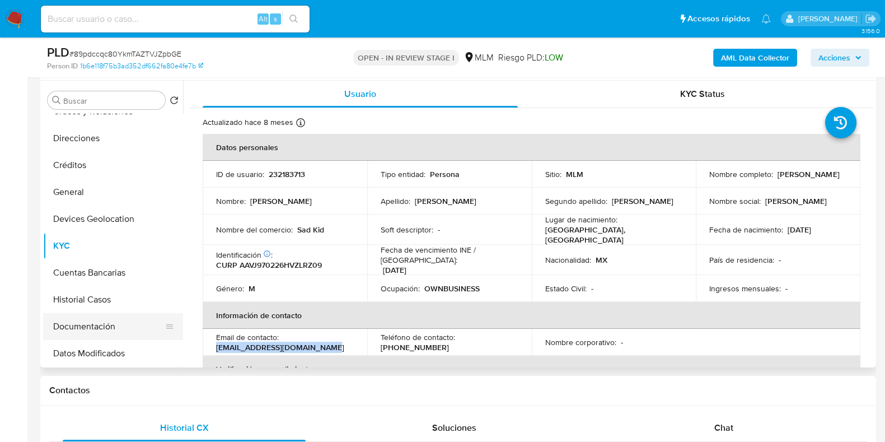
click at [87, 323] on button "Documentación" at bounding box center [108, 326] width 131 height 27
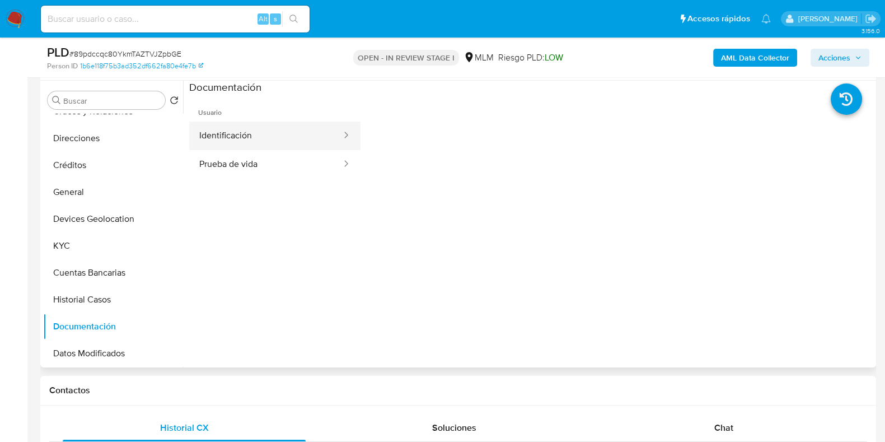
click at [254, 147] on button "Identificación" at bounding box center [265, 136] width 153 height 29
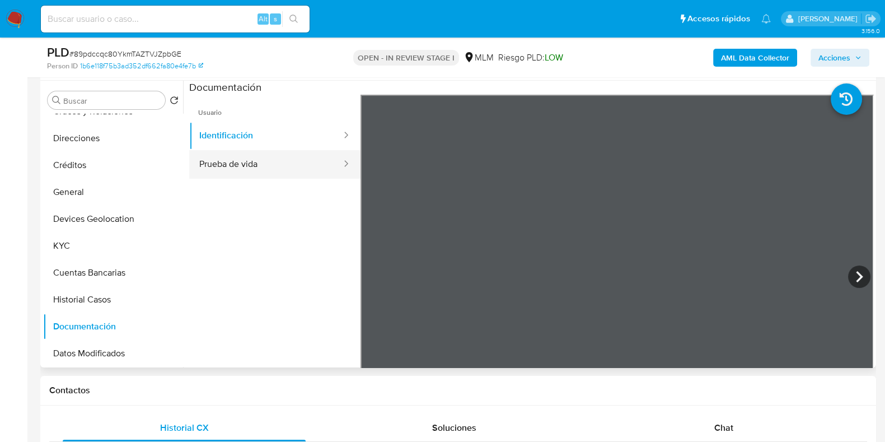
click at [248, 169] on button "Prueba de vida" at bounding box center [265, 164] width 153 height 29
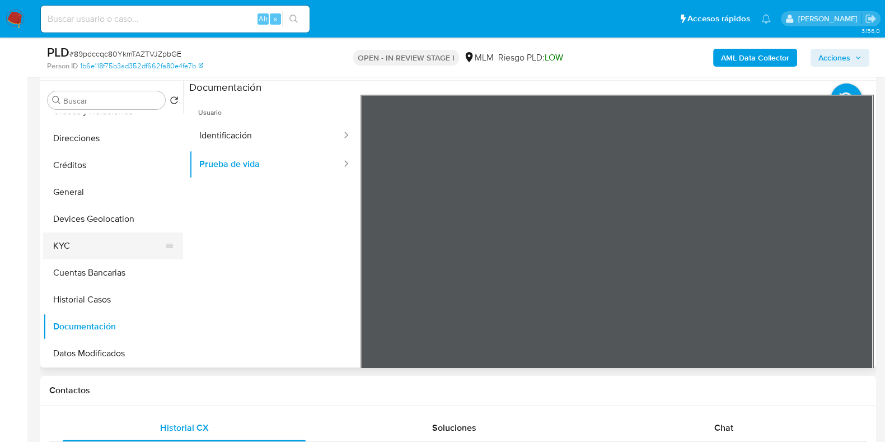
click at [66, 242] on button "KYC" at bounding box center [108, 245] width 131 height 27
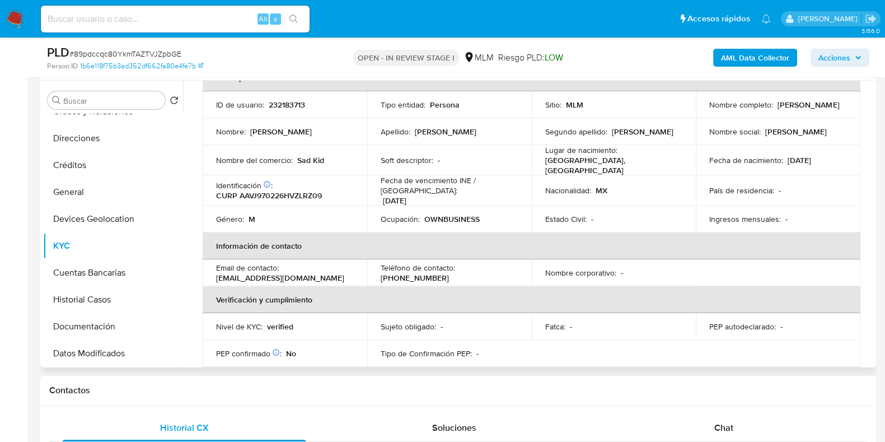
click at [449, 273] on p "(229) 4331557" at bounding box center [415, 278] width 68 height 10
copy p "4331557"
drag, startPoint x: 808, startPoint y: 110, endPoint x: 707, endPoint y: 110, distance: 101.4
click at [710, 110] on div "Nombre completo : Jozvan Manuel Alatorre Vera" at bounding box center [779, 105] width 138 height 10
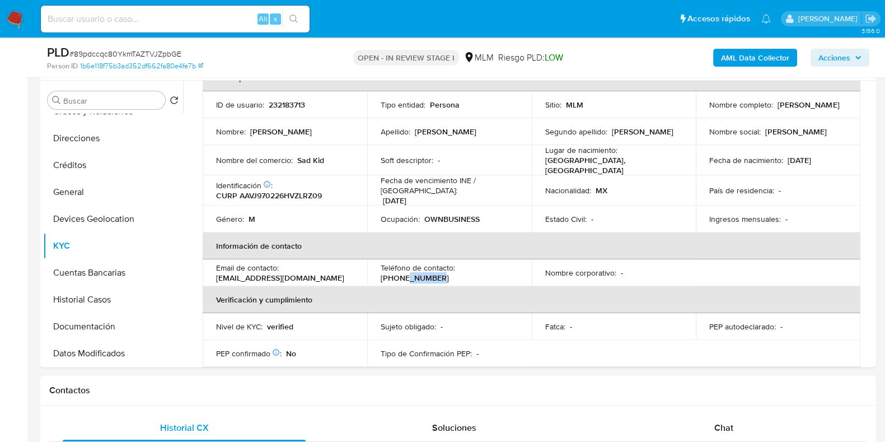
copy p "Jozvan Manuel Alatorre Vera"
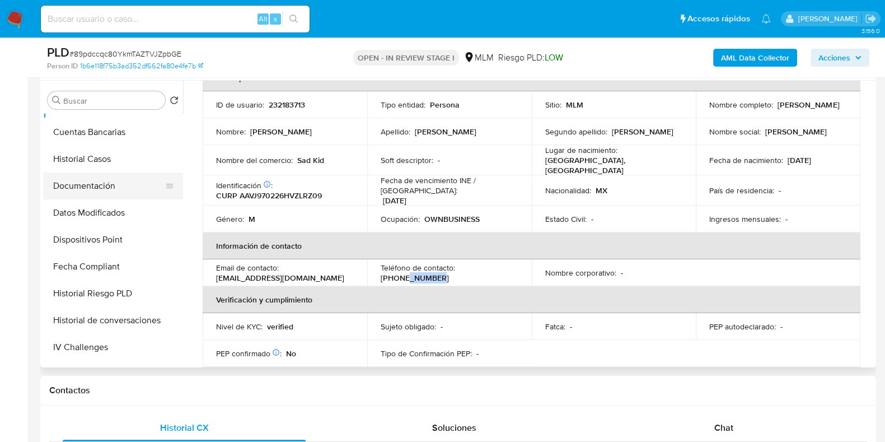
click at [95, 193] on button "Documentación" at bounding box center [108, 185] width 131 height 27
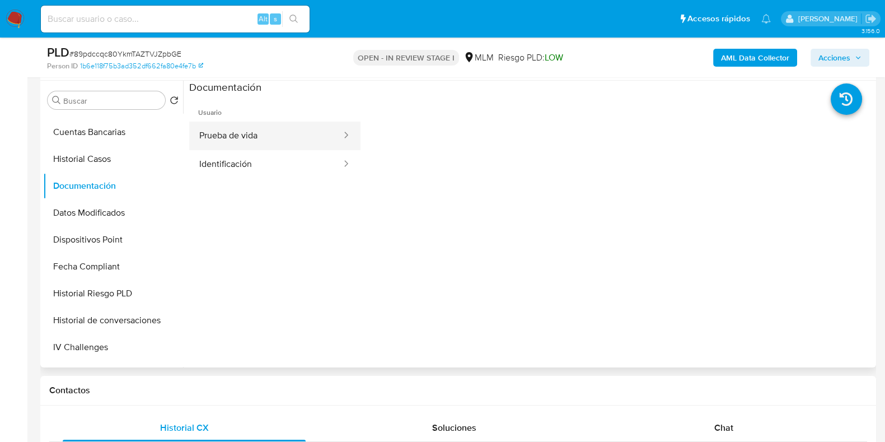
click at [236, 142] on button "Prueba de vida" at bounding box center [265, 136] width 153 height 29
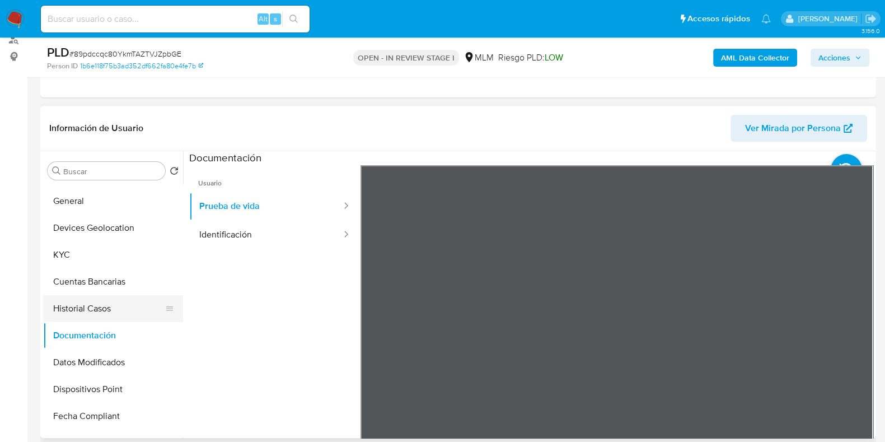
scroll to position [139, 0]
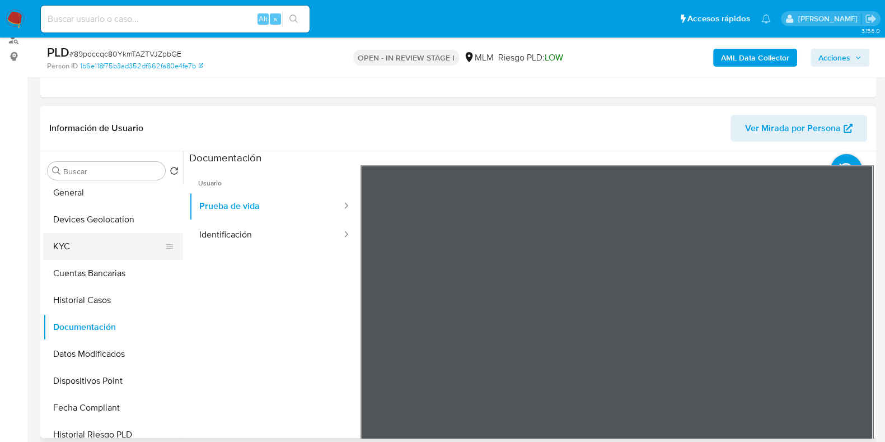
click at [79, 254] on button "KYC" at bounding box center [108, 246] width 131 height 27
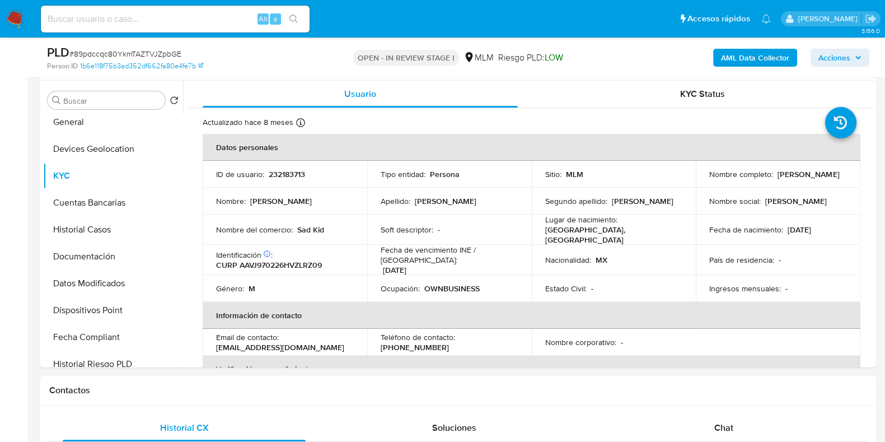
scroll to position [279, 0]
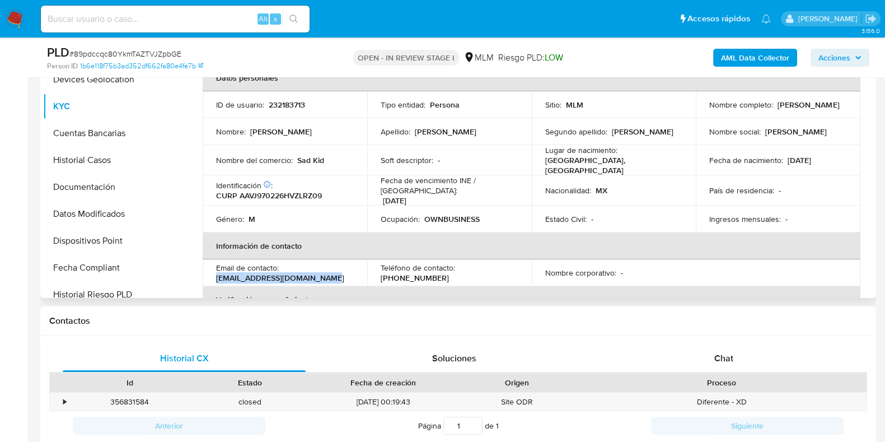
drag, startPoint x: 327, startPoint y: 271, endPoint x: 214, endPoint y: 269, distance: 113.1
click at [214, 269] on td "Email de contacto : jozvanveramusic@hotmail.com" at bounding box center [285, 272] width 165 height 27
copy p "jozvanveramusic@hotmail.com"
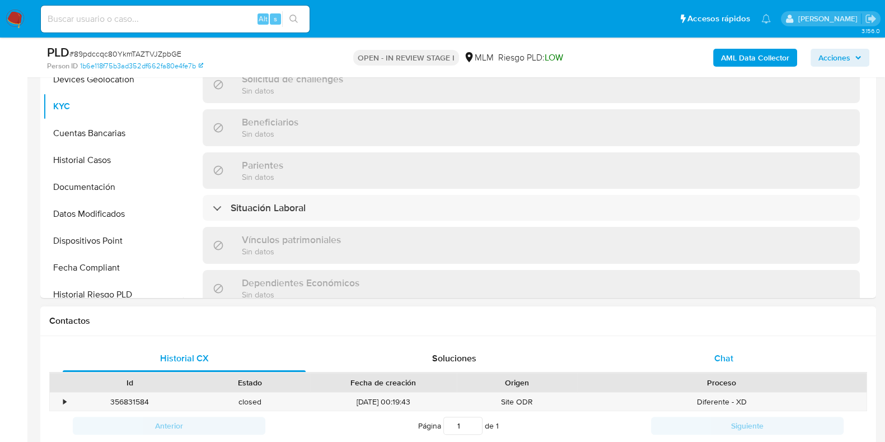
scroll to position [420, 0]
click at [725, 349] on div "Chat" at bounding box center [724, 358] width 243 height 27
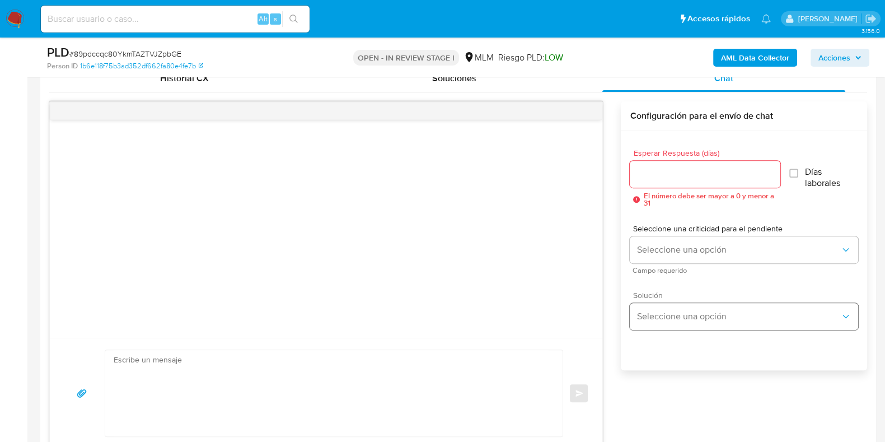
scroll to position [559, 0]
click at [675, 179] on input "Esperar Respuesta (días)" at bounding box center [705, 174] width 150 height 15
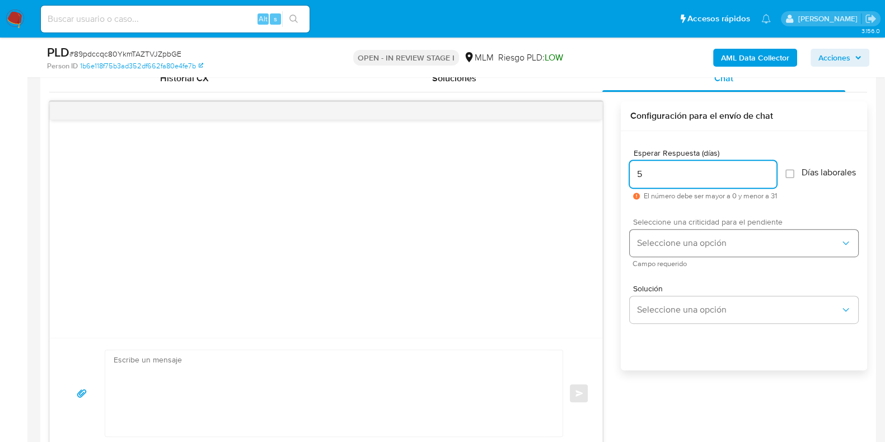
type input "5"
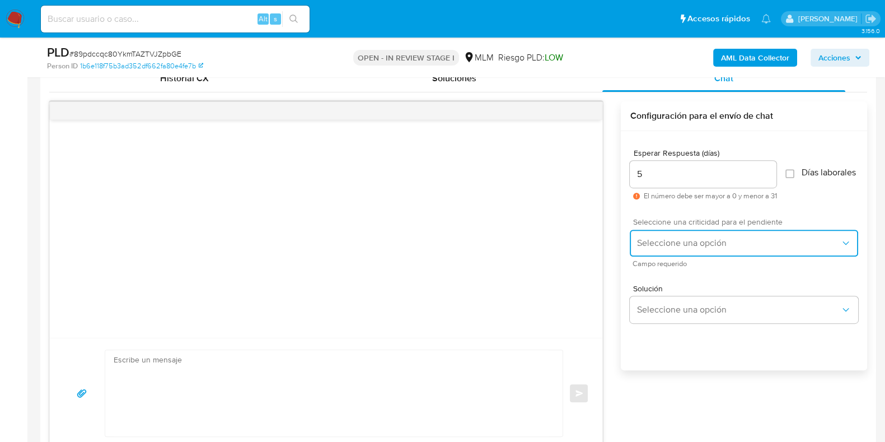
click at [666, 245] on span "Seleccione una opción" at bounding box center [739, 242] width 204 height 11
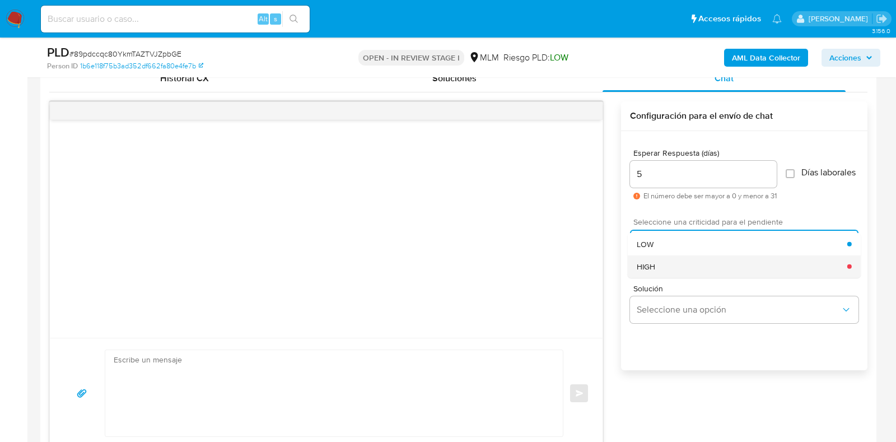
click at [661, 273] on div "HIGH" at bounding box center [742, 266] width 211 height 22
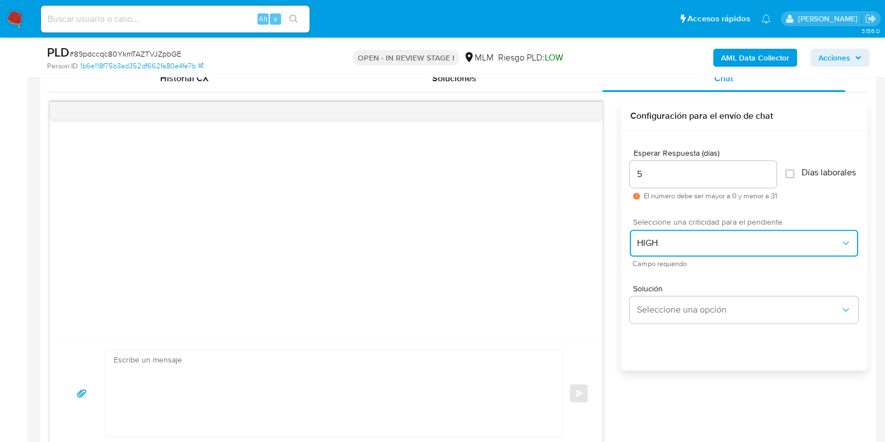
scroll to position [630, 0]
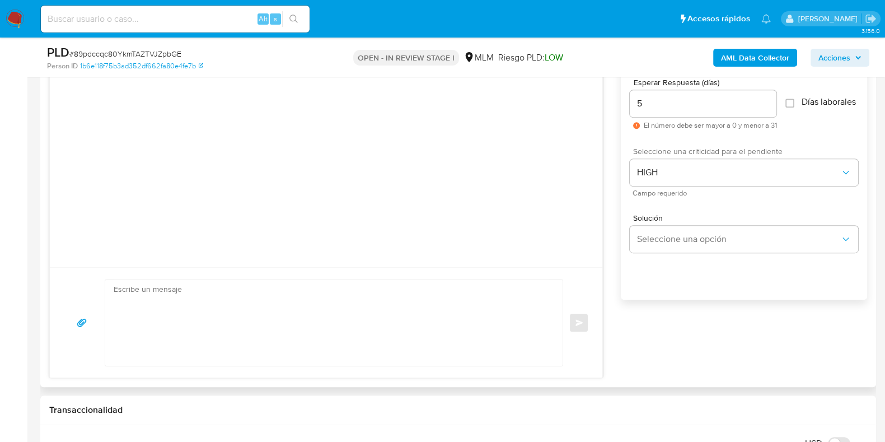
click at [346, 304] on textarea at bounding box center [331, 322] width 435 height 86
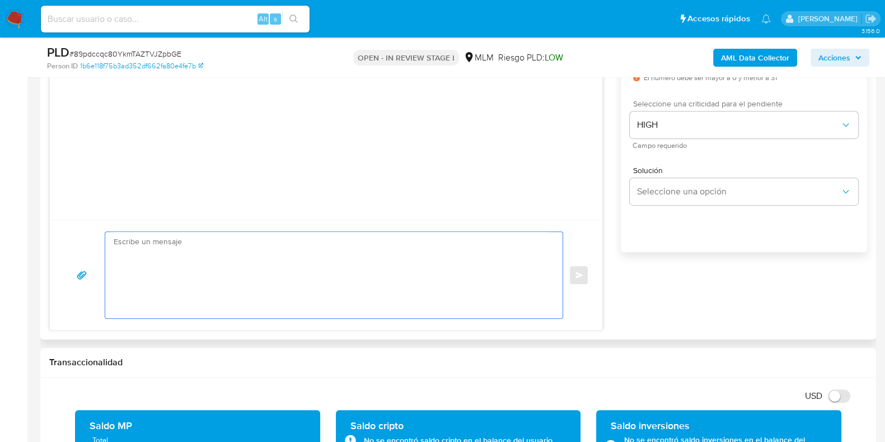
scroll to position [700, 0]
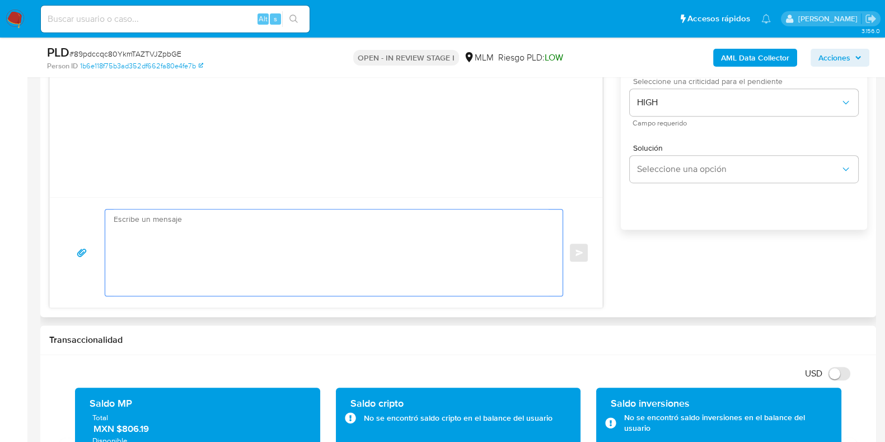
click at [354, 246] on textarea at bounding box center [331, 252] width 435 height 86
paste textarea "Apreciable cliente: Te comentamos que debemos llevar a cabo un proceso de verif…"
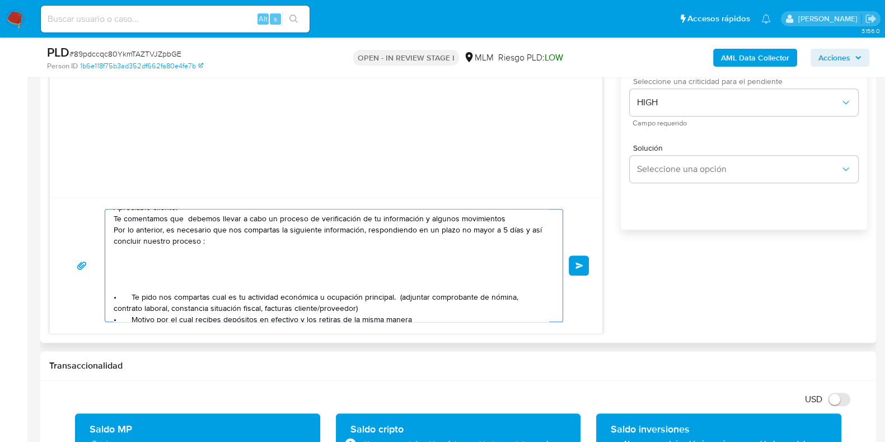
scroll to position [0, 0]
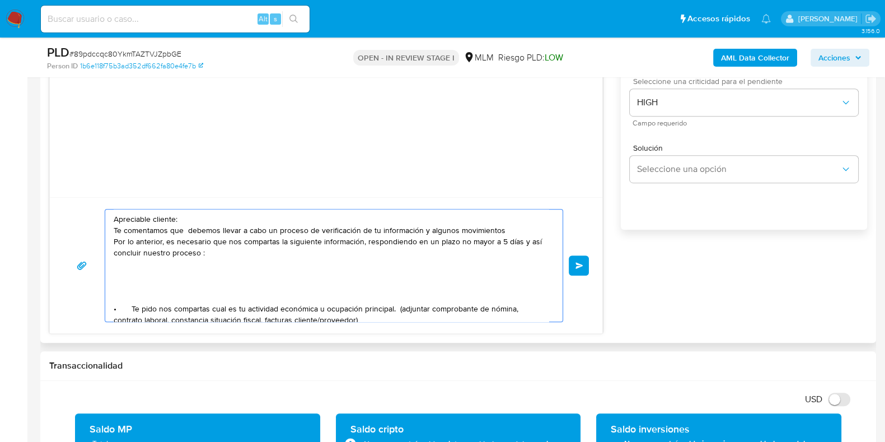
click at [427, 232] on textarea "Apreciable cliente: Te comentamos que debemos llevar a cabo un proceso de verif…" at bounding box center [331, 265] width 435 height 112
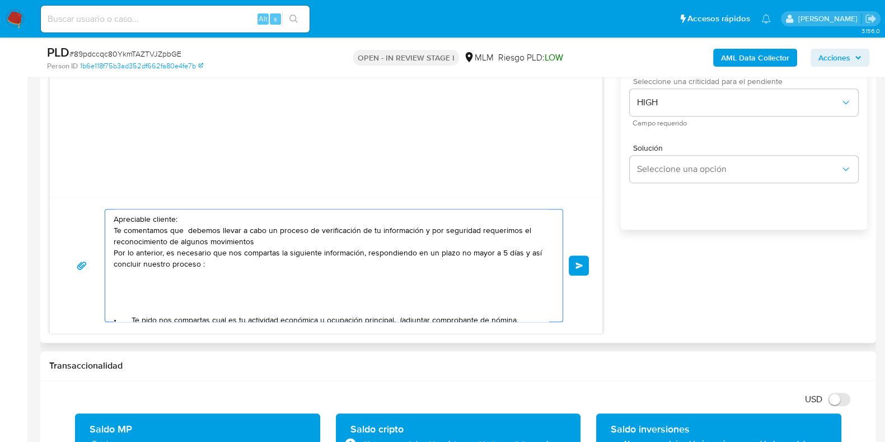
scroll to position [69, 0]
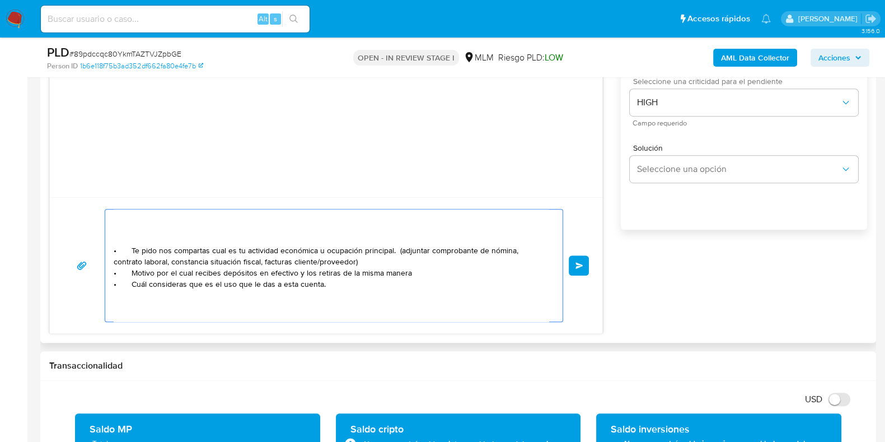
drag, startPoint x: 409, startPoint y: 272, endPoint x: 194, endPoint y: 273, distance: 214.5
click at [194, 273] on textarea "Apreciable cliente: Te comentamos que debemos llevar a cabo un proceso de verif…" at bounding box center [331, 265] width 435 height 112
paste textarea "$1,727,045.67"
paste textarea "Pagotoday, S.A. de C.V."
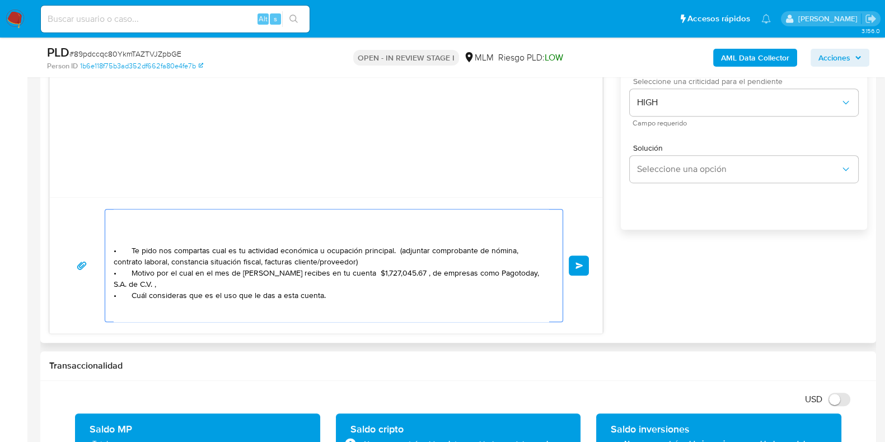
paste textarea "COTOSCO ENTERPRISES"
paste textarea "Viva Box Technology"
drag, startPoint x: 331, startPoint y: 304, endPoint x: 120, endPoint y: 293, distance: 210.8
click at [111, 299] on div "Apreciable cliente: Te comentamos que debemos llevar a cabo un proceso de verif…" at bounding box center [331, 265] width 452 height 112
click at [122, 293] on textarea "Apreciable cliente: Te comentamos que debemos llevar a cabo un proceso de verif…" at bounding box center [331, 265] width 435 height 112
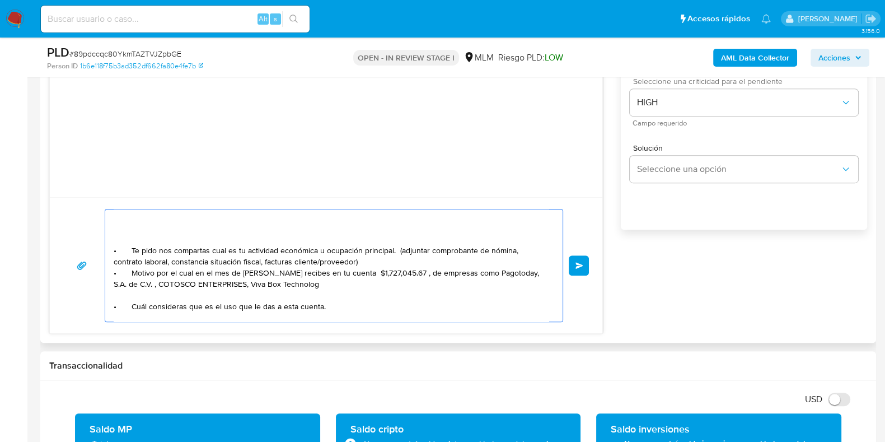
paste textarea "• Cuál consideras que es el uso que le das a esta cuenta."
drag, startPoint x: 338, startPoint y: 297, endPoint x: 132, endPoint y: 292, distance: 206.1
click at [132, 292] on textarea "Apreciable cliente: Te comentamos que debemos llevar a cabo un proceso de verif…" at bounding box center [331, 265] width 435 height 112
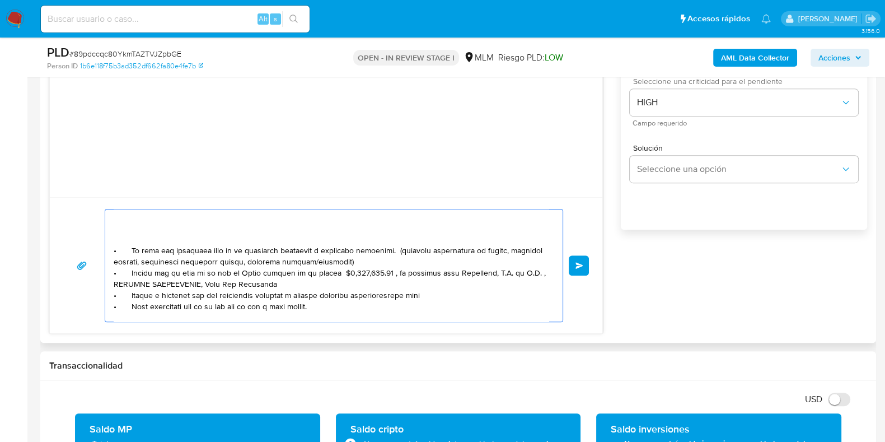
paste textarea "MANELYK GONZALEZ BARRERA"
paste textarea "VERONICA ROMYNA MONTESINOS TELLO"
paste textarea "EMMANUEL LOPEZ CHAPARRO"
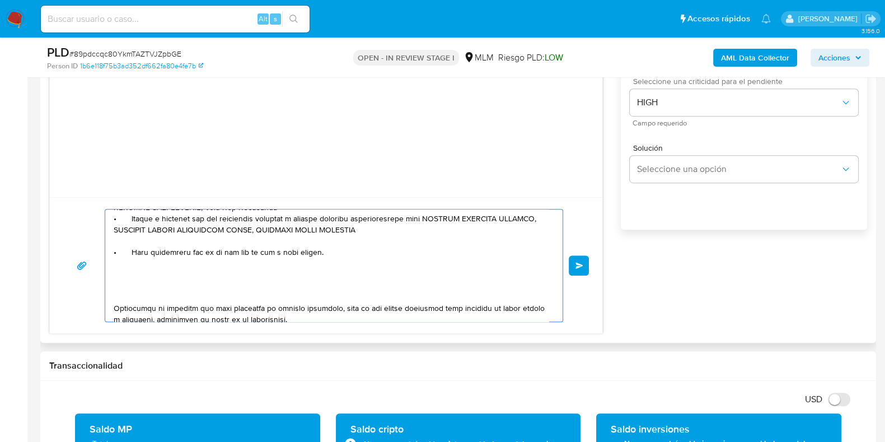
scroll to position [117, 0]
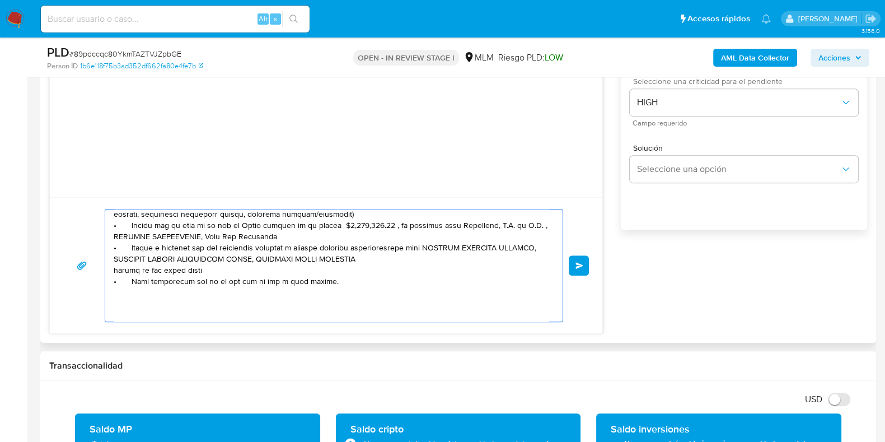
paste textarea "TECNOLOGIAS RAPPI SAPI"
drag, startPoint x: 150, startPoint y: 250, endPoint x: 115, endPoint y: 273, distance: 41.8
click at [108, 246] on div at bounding box center [331, 265] width 452 height 112
click at [115, 270] on textarea at bounding box center [331, 265] width 435 height 112
paste textarea "• Motiv"
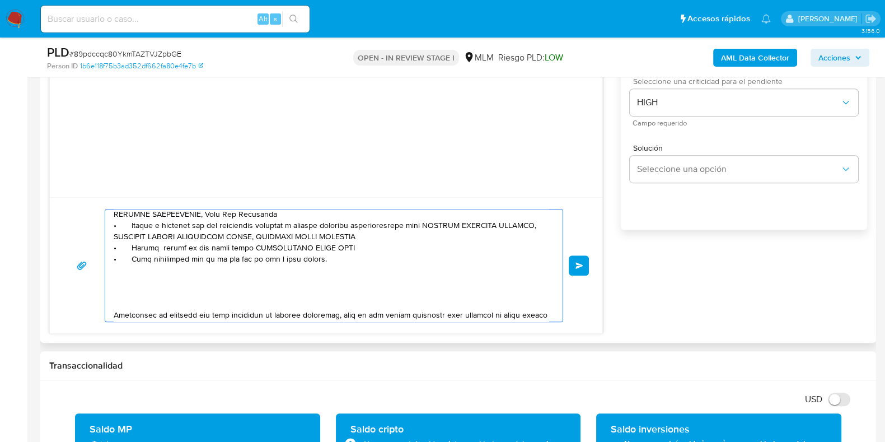
scroll to position [187, 0]
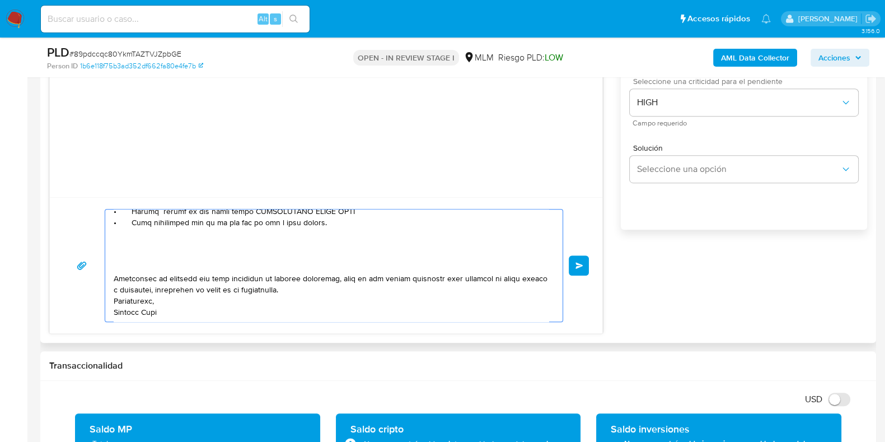
click at [113, 267] on div at bounding box center [331, 265] width 452 height 112
click at [115, 265] on textarea at bounding box center [331, 265] width 435 height 112
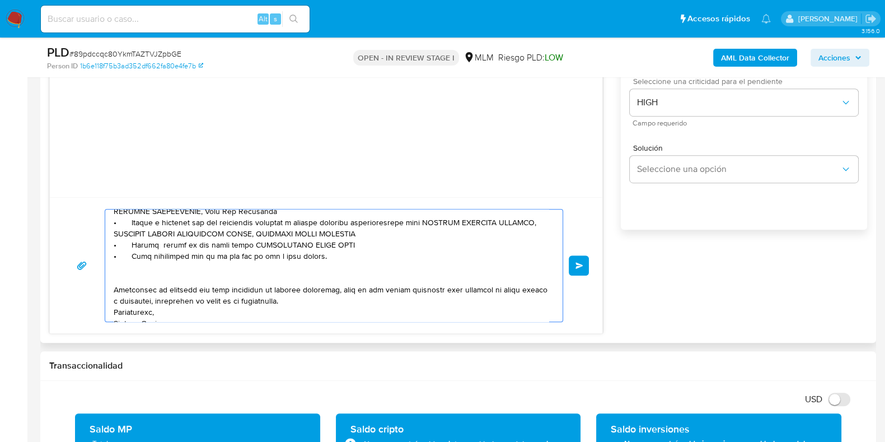
scroll to position [165, 0]
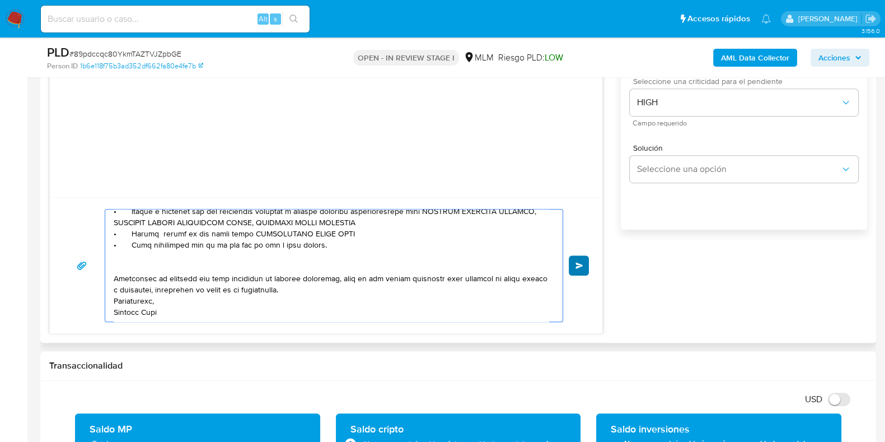
type textarea "Apreciable cliente: Te comentamos que debemos llevar a cabo un proceso de verif…"
click at [579, 267] on span "Enviar" at bounding box center [580, 265] width 8 height 7
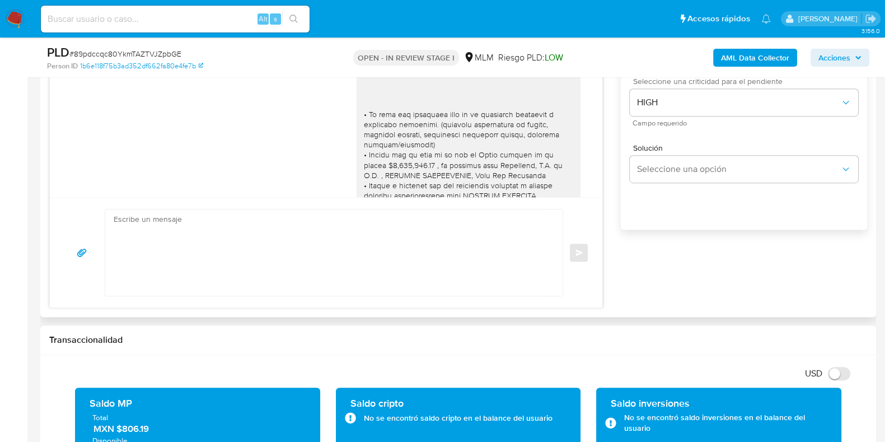
scroll to position [162, 0]
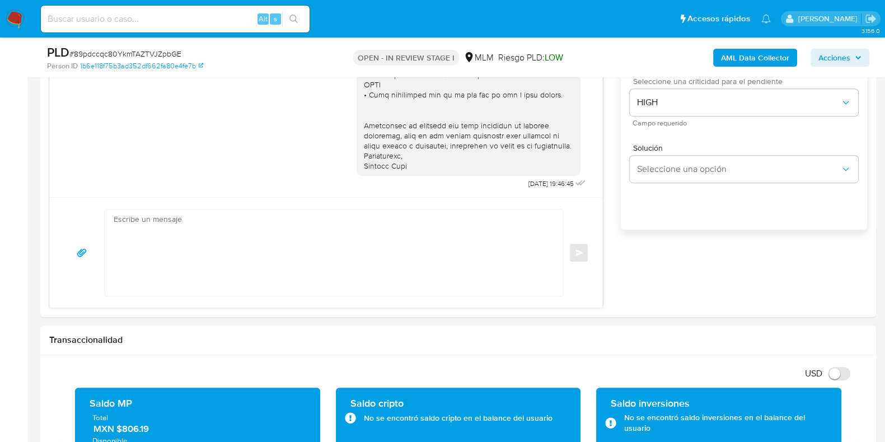
click at [155, 54] on span "# 89pdccqc80YkmTAZTVJZpbGE" at bounding box center [125, 53] width 112 height 11
copy span "89pdccqc80YkmTAZTVJZpbGE"
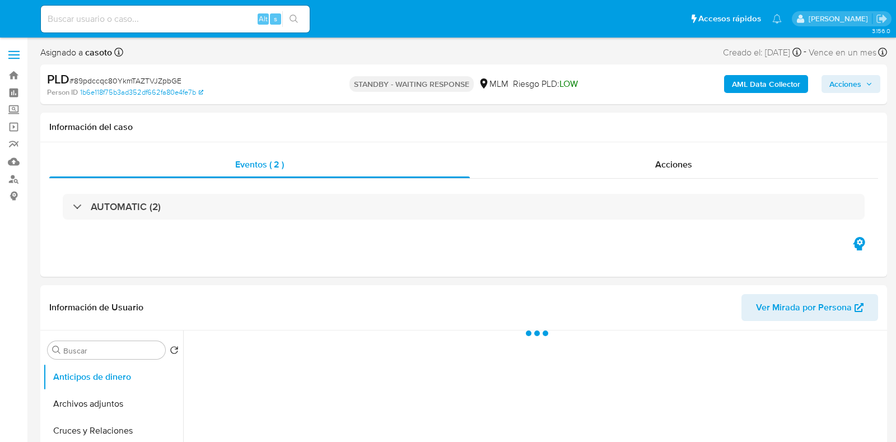
select select "10"
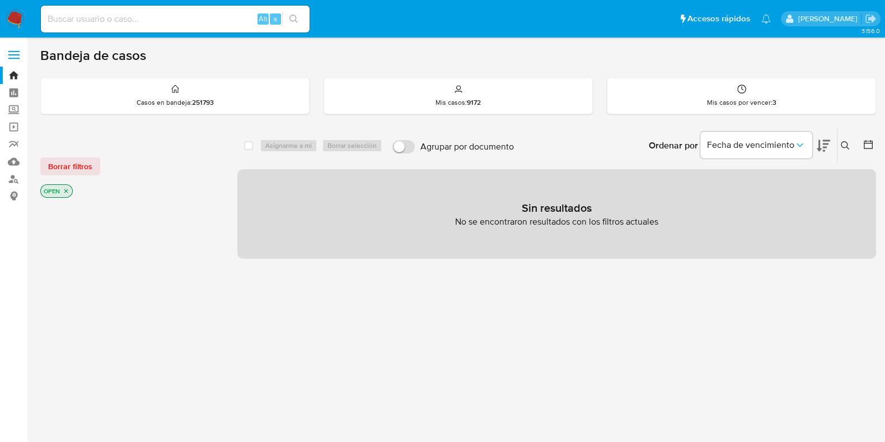
click at [848, 141] on icon at bounding box center [845, 145] width 9 height 9
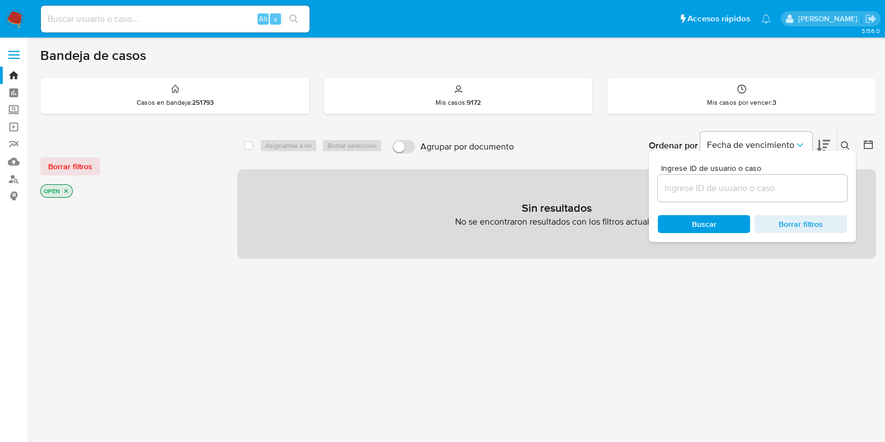
click at [737, 186] on input at bounding box center [752, 188] width 189 height 15
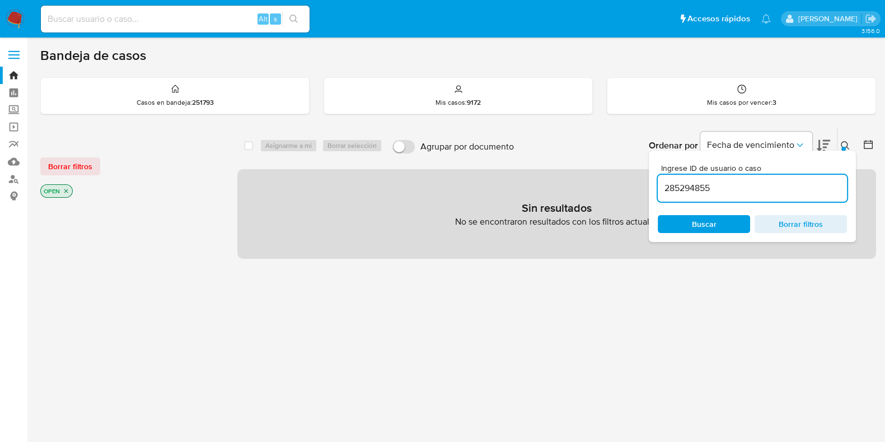
type input "285294855"
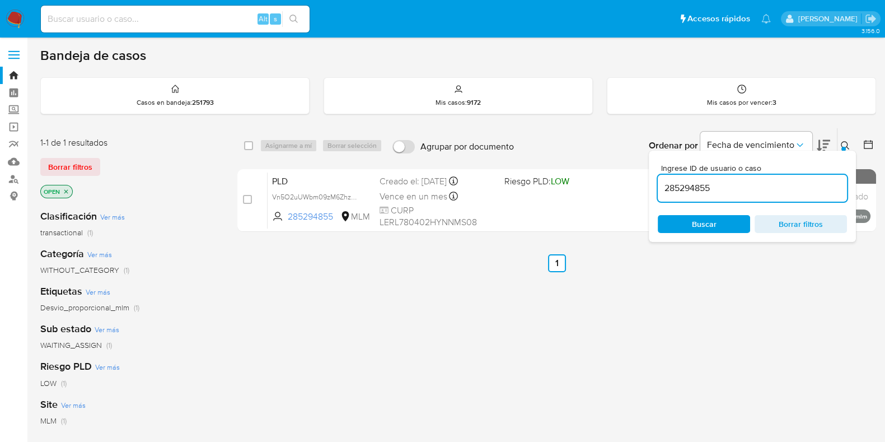
click at [844, 143] on icon at bounding box center [845, 145] width 9 height 9
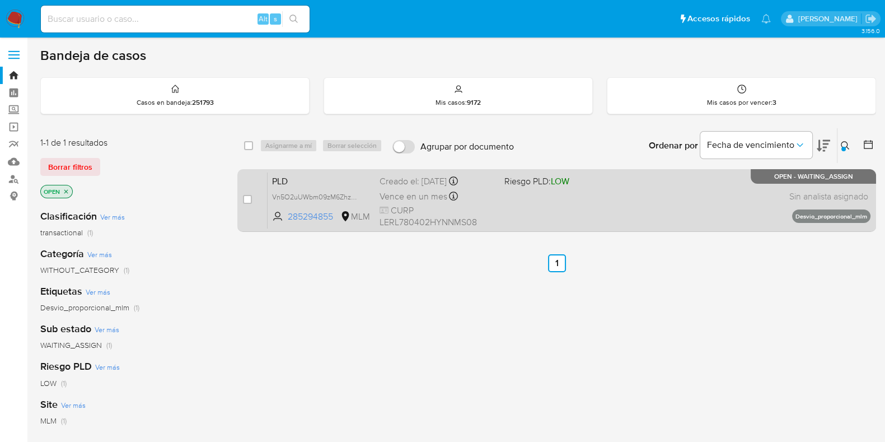
click at [675, 213] on div "PLD Vn5O2uUWbm09zM6ZhzMl3dYN 285294855 MLM Riesgo PLD: LOW Creado el: 12/08/202…" at bounding box center [569, 200] width 603 height 57
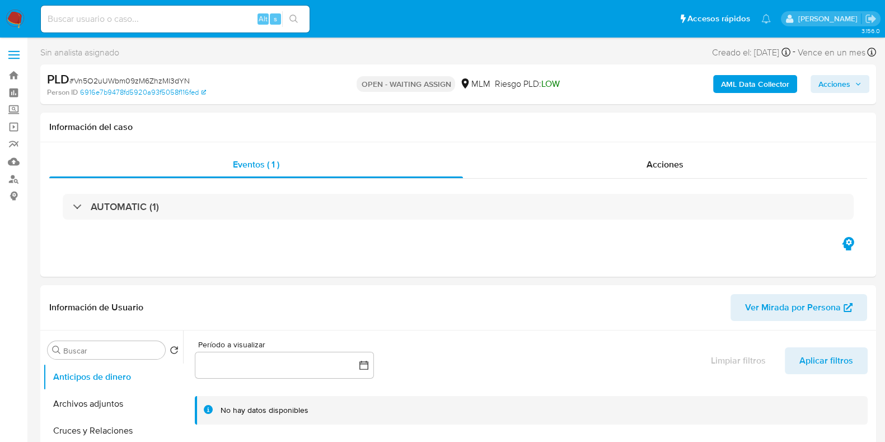
select select "10"
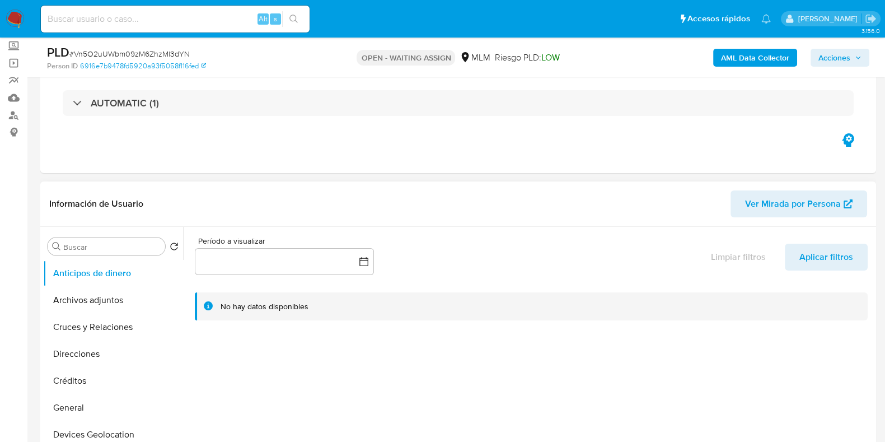
scroll to position [139, 0]
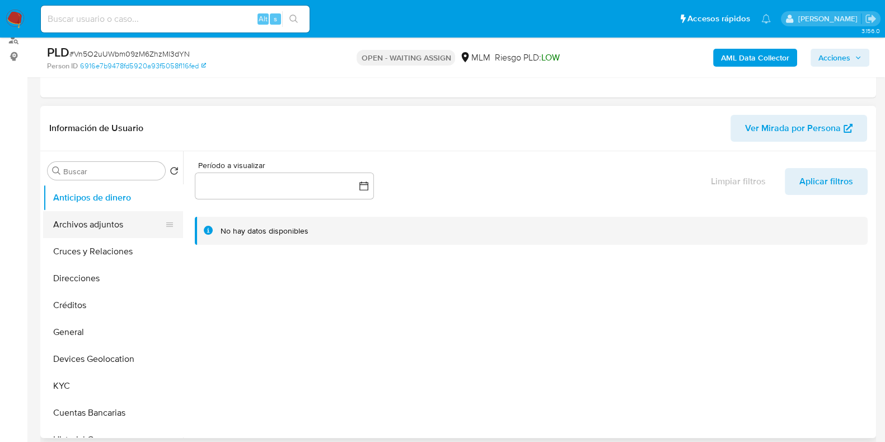
click at [98, 228] on button "Archivos adjuntos" at bounding box center [108, 224] width 131 height 27
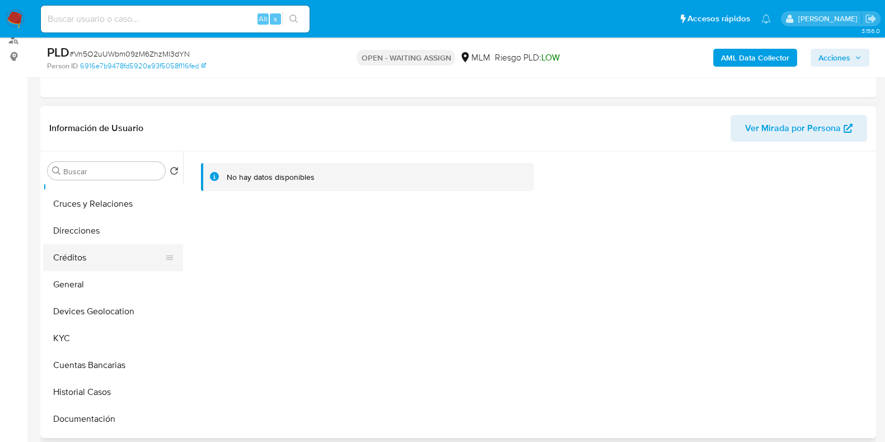
scroll to position [69, 0]
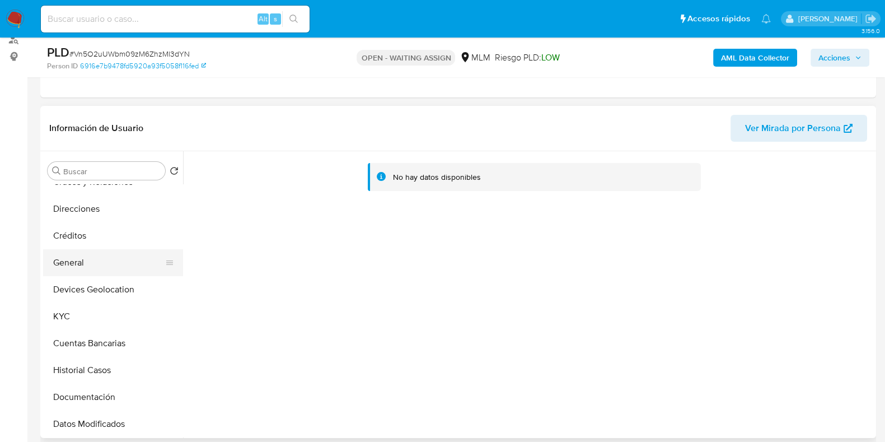
click at [99, 270] on button "General" at bounding box center [108, 262] width 131 height 27
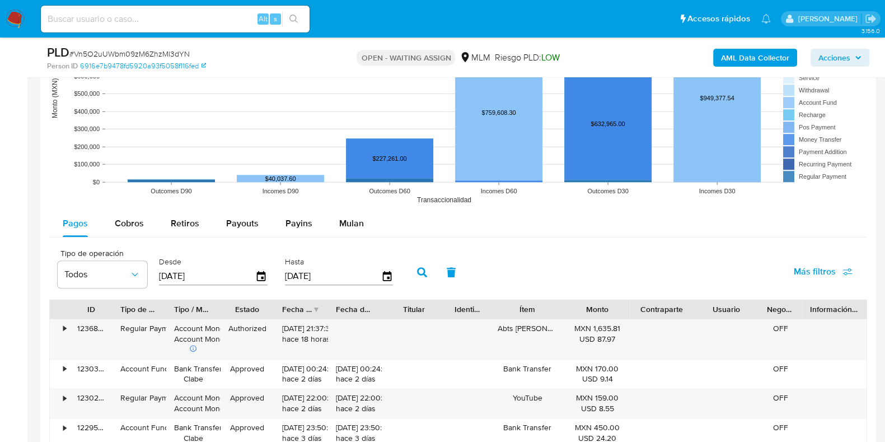
scroll to position [1049, 0]
click at [131, 217] on span "Cobros" at bounding box center [129, 223] width 29 height 13
select select "10"
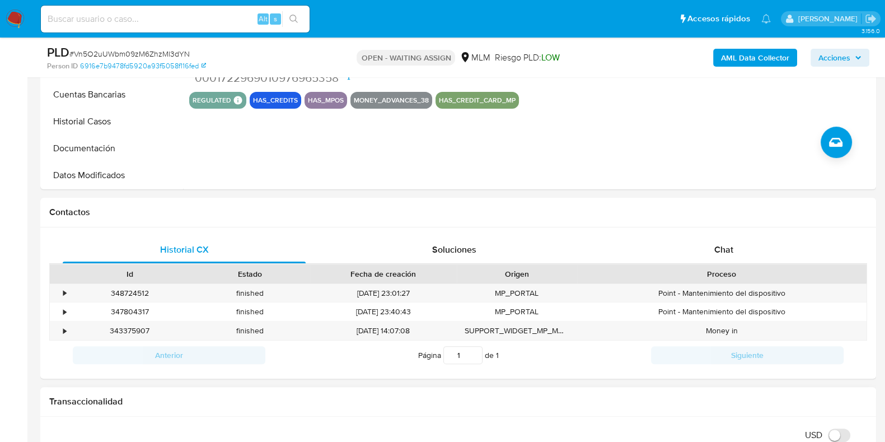
scroll to position [279, 0]
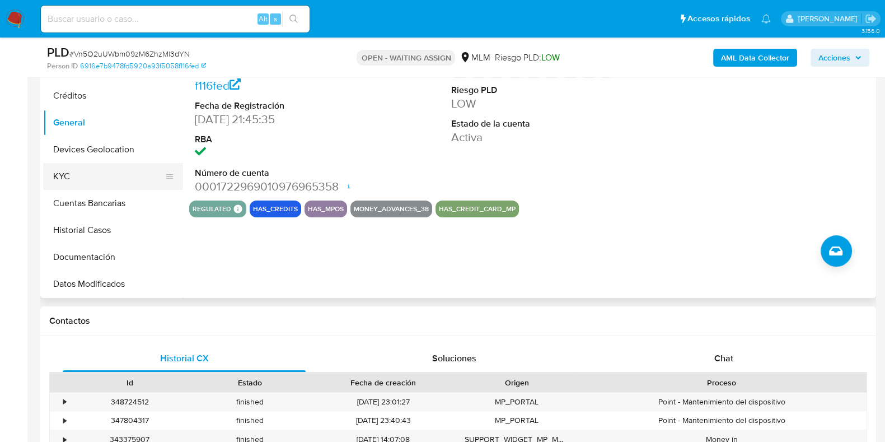
click at [86, 181] on button "KYC" at bounding box center [108, 176] width 131 height 27
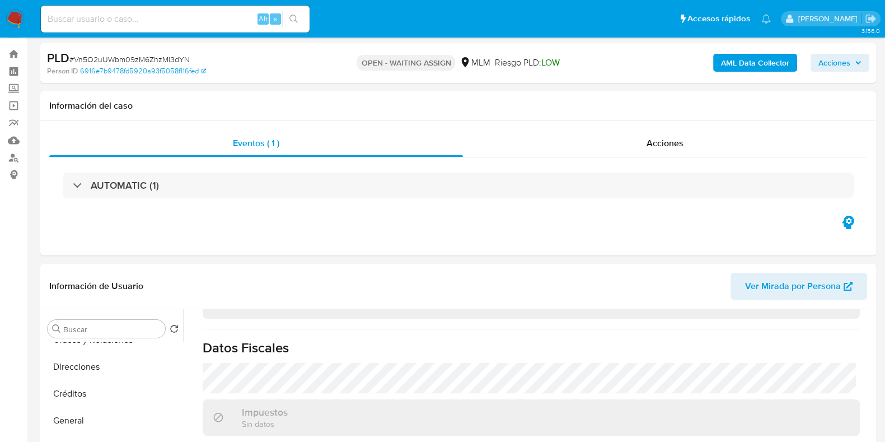
scroll to position [0, 0]
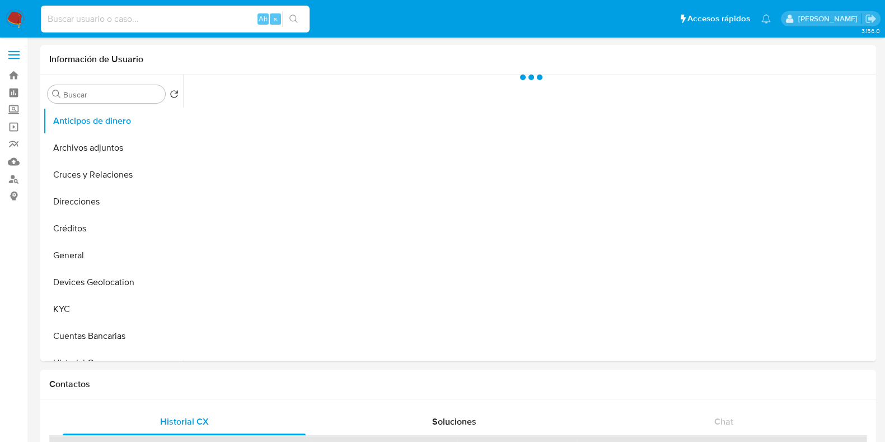
click at [96, 15] on input at bounding box center [175, 19] width 269 height 15
paste input "1878730610"
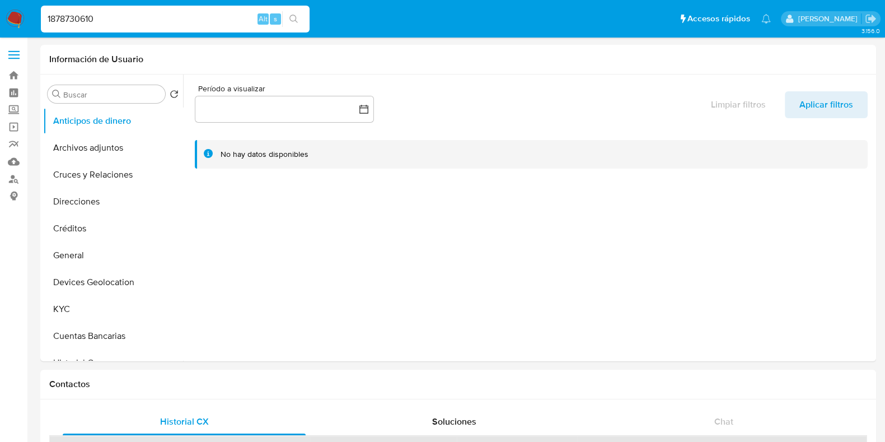
type input "1878730610"
click at [296, 16] on icon "search-icon" at bounding box center [294, 19] width 8 height 8
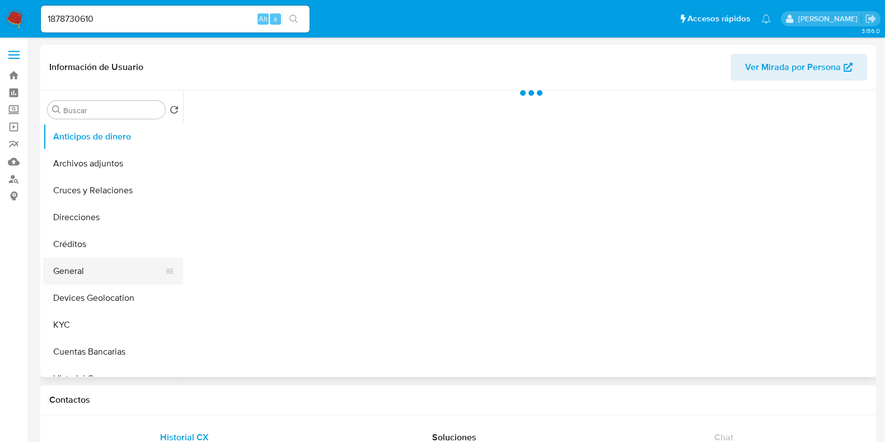
click at [82, 266] on button "General" at bounding box center [108, 271] width 131 height 27
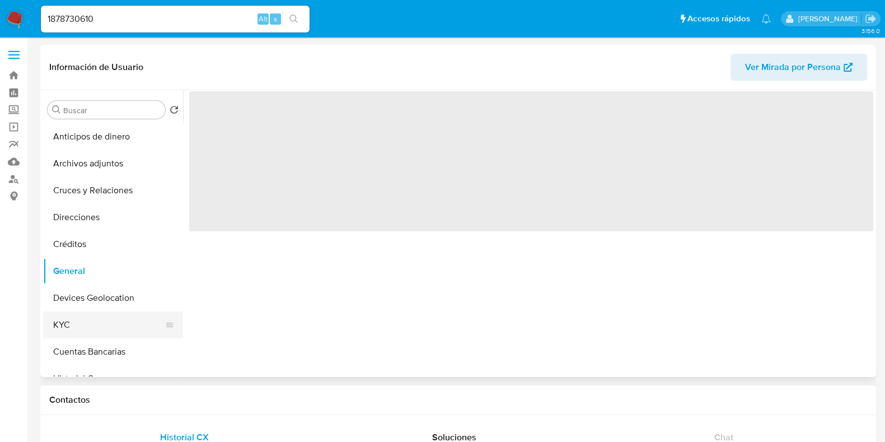
select select "10"
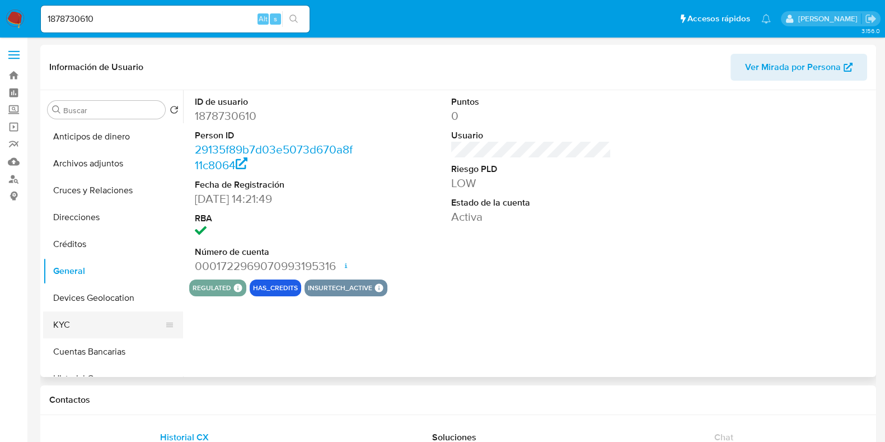
click at [70, 326] on button "KYC" at bounding box center [108, 324] width 131 height 27
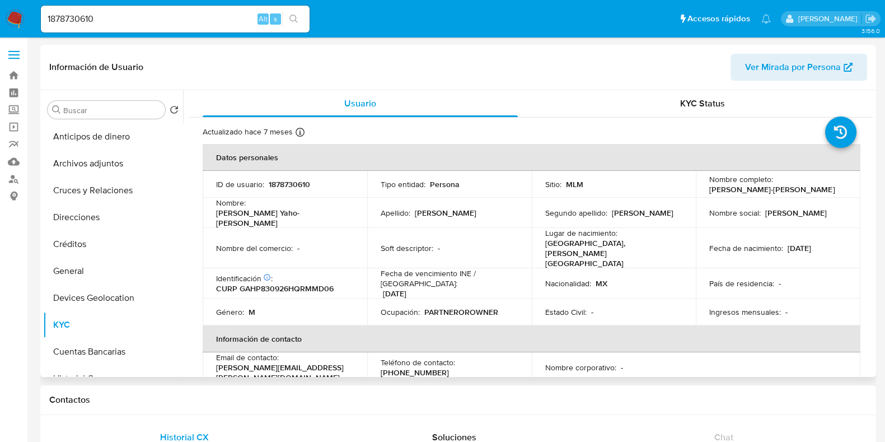
drag, startPoint x: 833, startPoint y: 243, endPoint x: 781, endPoint y: 246, distance: 52.7
click at [781, 246] on div "Fecha de nacimiento : [DEMOGRAPHIC_DATA]" at bounding box center [779, 248] width 138 height 10
copy div "[DATE]"
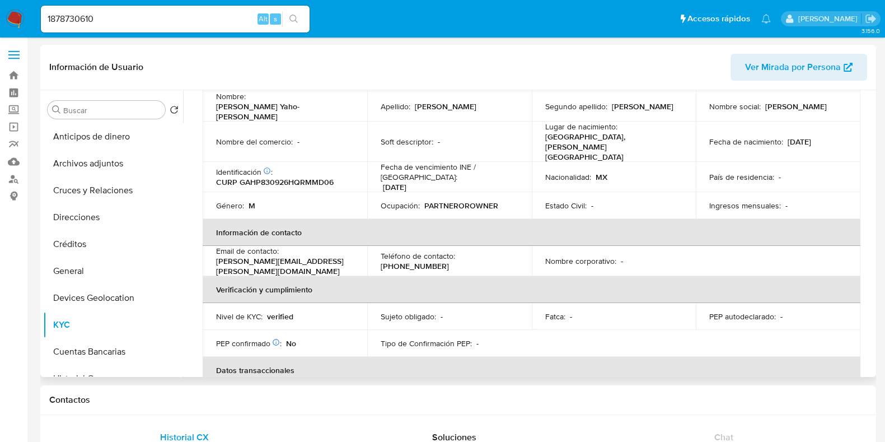
scroll to position [139, 0]
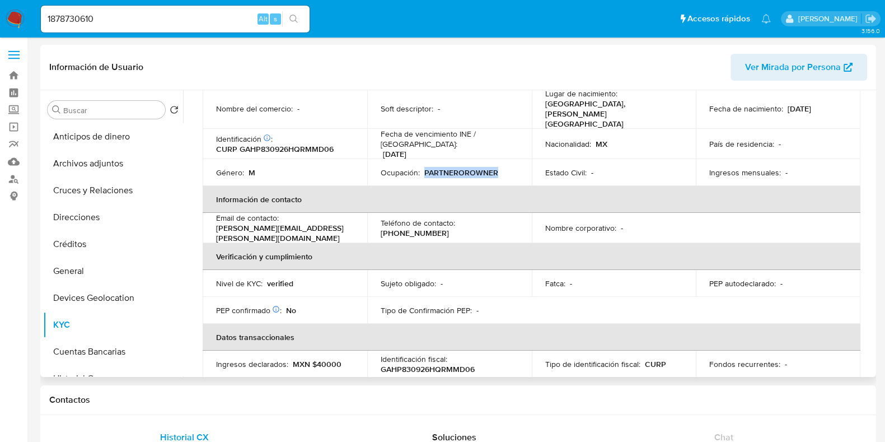
drag, startPoint x: 496, startPoint y: 150, endPoint x: 423, endPoint y: 156, distance: 73.1
click at [423, 167] on div "Ocupación : PARTNEROROWNER" at bounding box center [450, 172] width 138 height 10
copy p "PARTNEROROWNER"
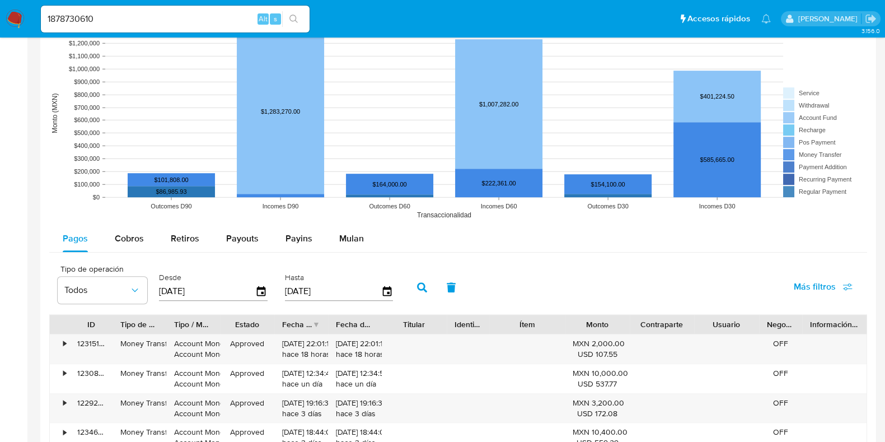
scroll to position [840, 0]
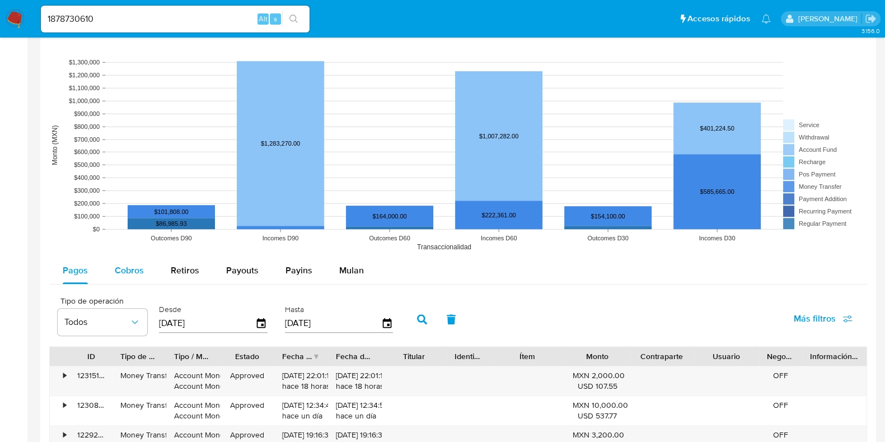
click at [125, 267] on span "Cobros" at bounding box center [129, 270] width 29 height 13
select select "10"
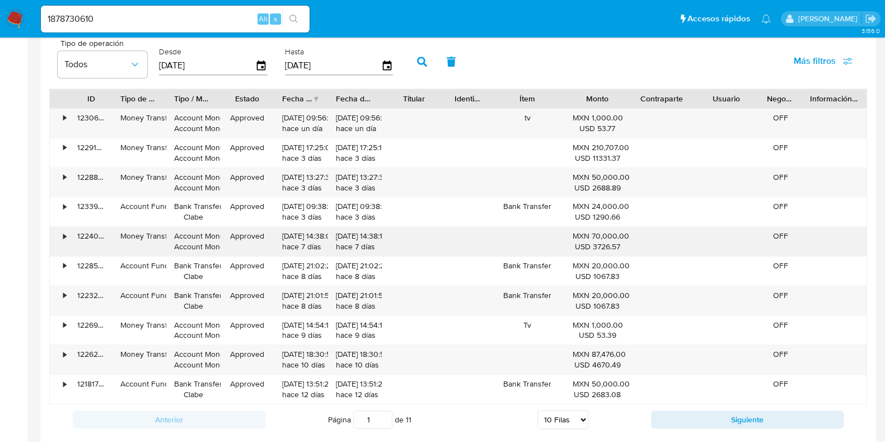
scroll to position [1119, 0]
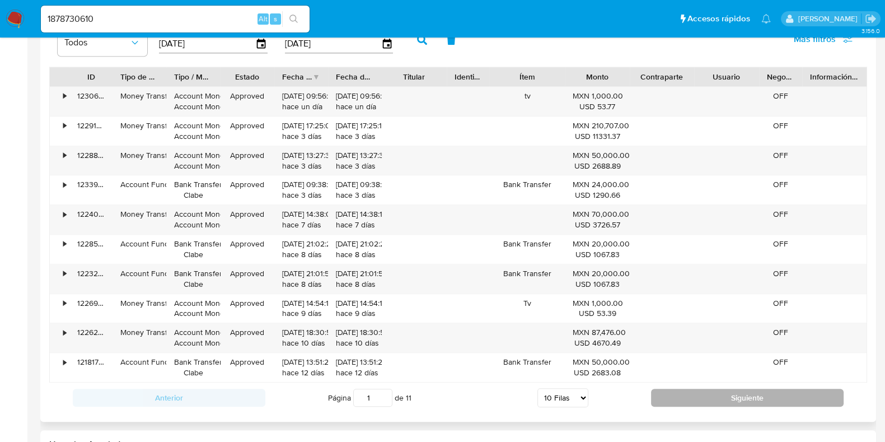
click at [678, 389] on button "Siguiente" at bounding box center [747, 398] width 193 height 18
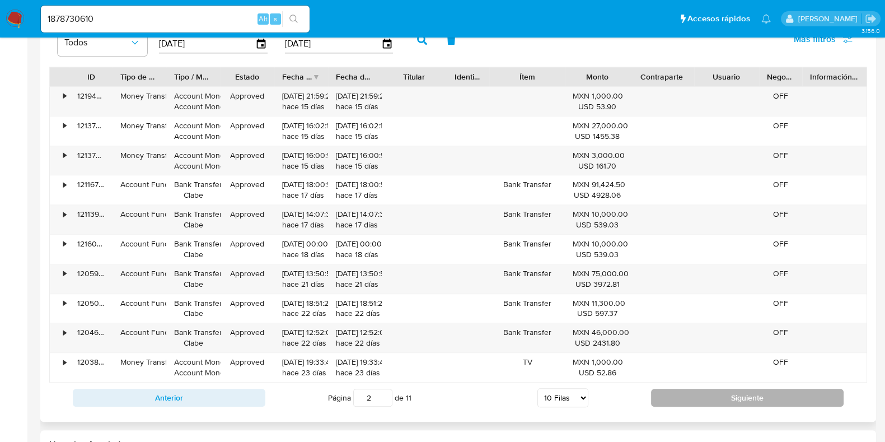
click at [678, 389] on button "Siguiente" at bounding box center [747, 398] width 193 height 18
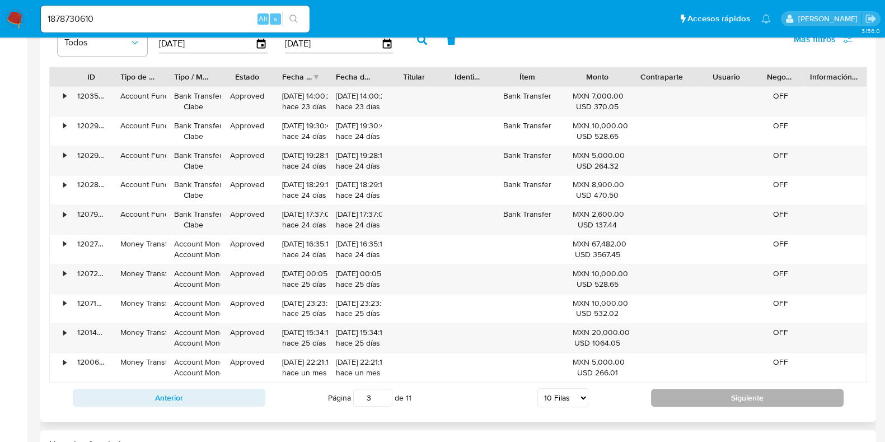
click at [678, 389] on button "Siguiente" at bounding box center [747, 398] width 193 height 18
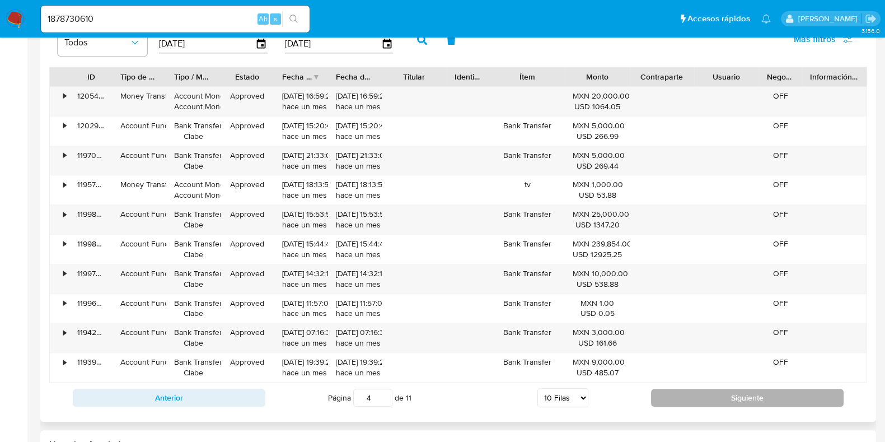
click at [678, 389] on button "Siguiente" at bounding box center [747, 398] width 193 height 18
type input "6"
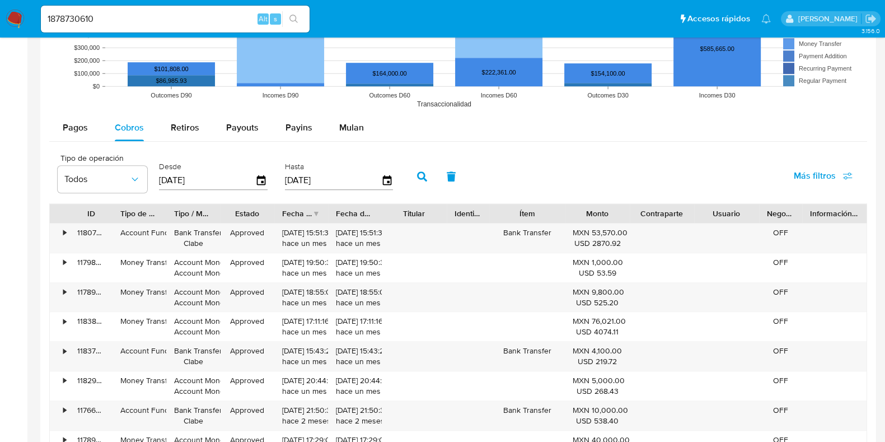
scroll to position [979, 0]
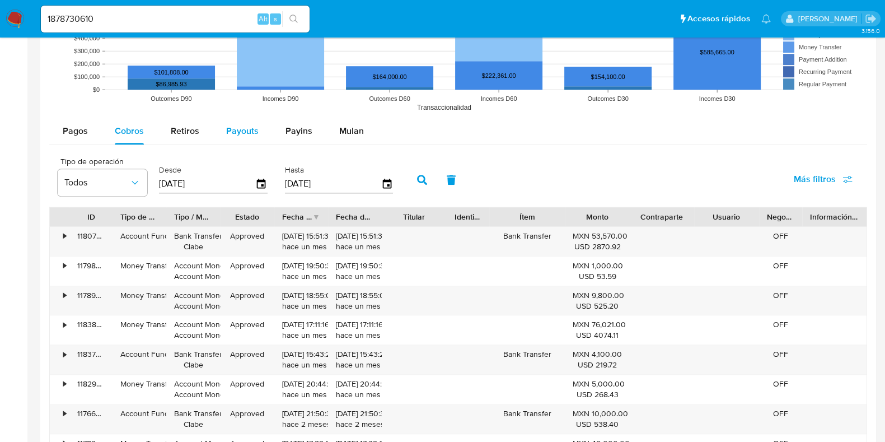
click at [259, 135] on button "Payouts" at bounding box center [242, 131] width 59 height 27
select select "10"
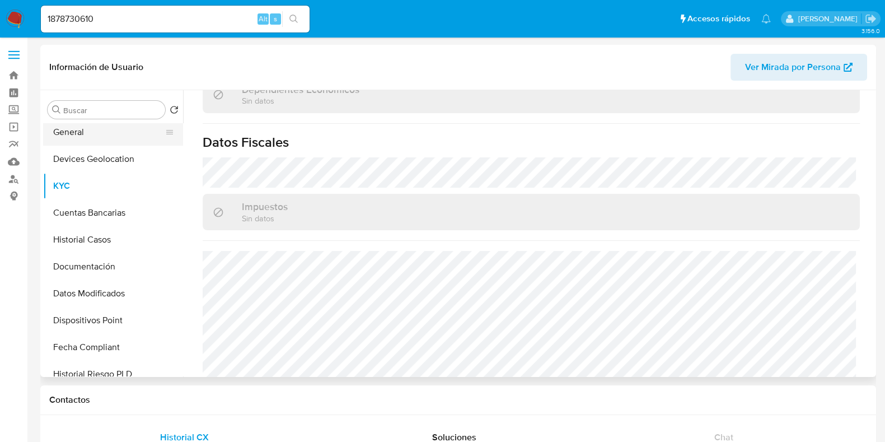
scroll to position [139, 0]
click at [104, 250] on button "Historial Casos" at bounding box center [108, 239] width 131 height 27
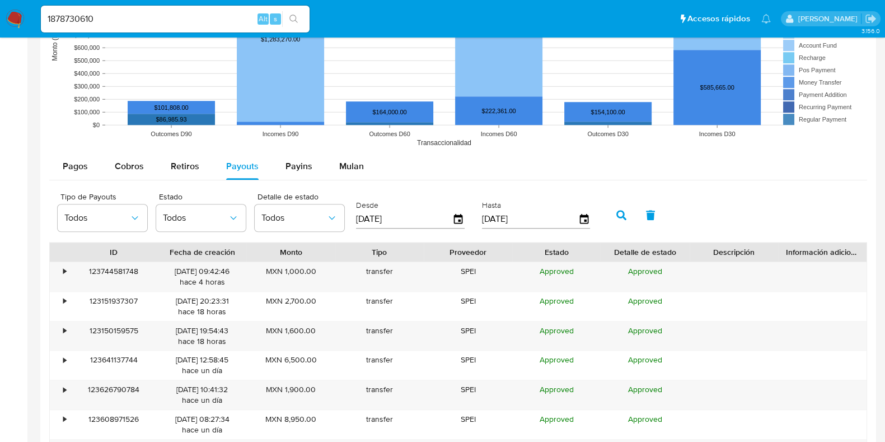
scroll to position [1119, 0]
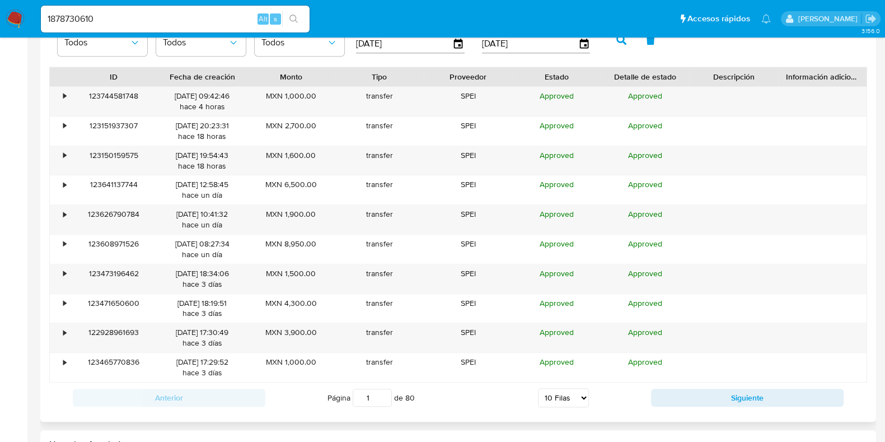
click at [652, 404] on div "Anterior Página 1 de 80 5 [PERSON_NAME] 10 [PERSON_NAME] 20 [PERSON_NAME] 25 [P…" at bounding box center [458, 397] width 818 height 30
click at [659, 400] on button "Siguiente" at bounding box center [747, 398] width 193 height 18
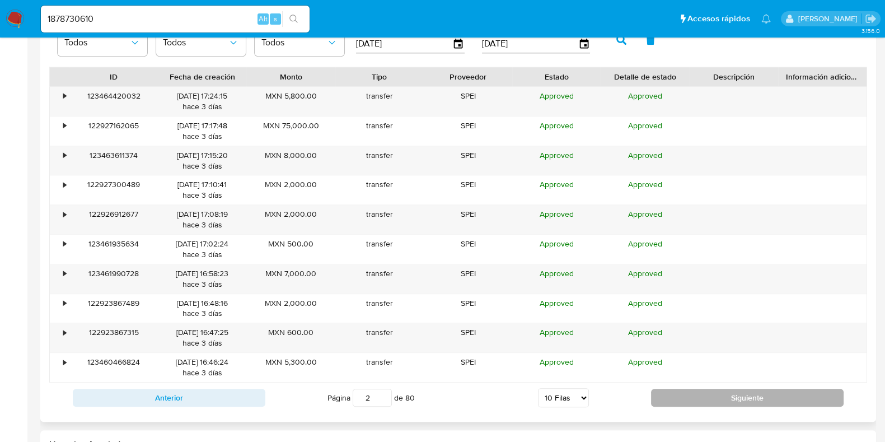
click at [659, 400] on button "Siguiente" at bounding box center [747, 398] width 193 height 18
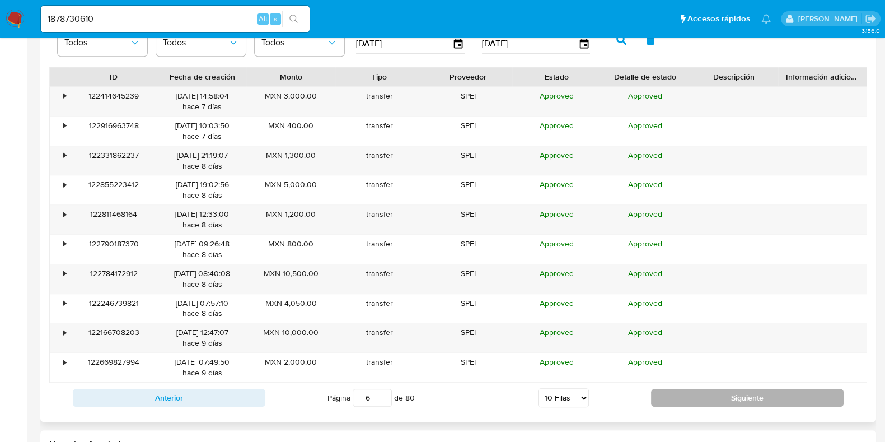
type input "7"
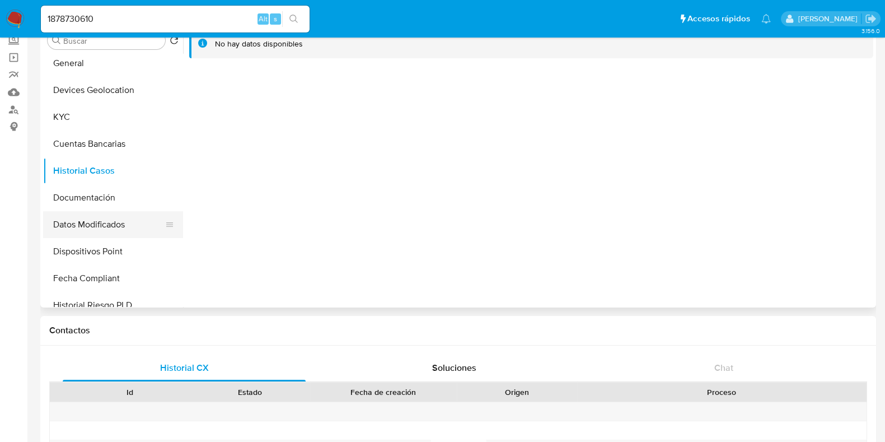
scroll to position [139, 0]
click at [96, 196] on button "Documentación" at bounding box center [108, 196] width 131 height 27
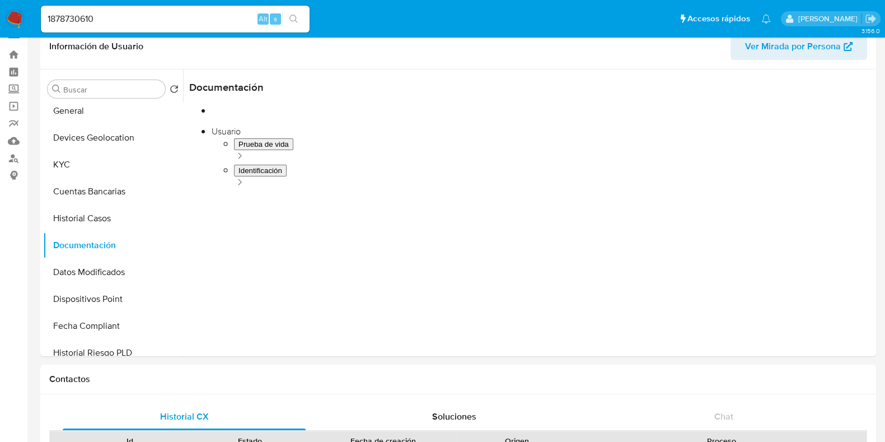
scroll to position [0, 0]
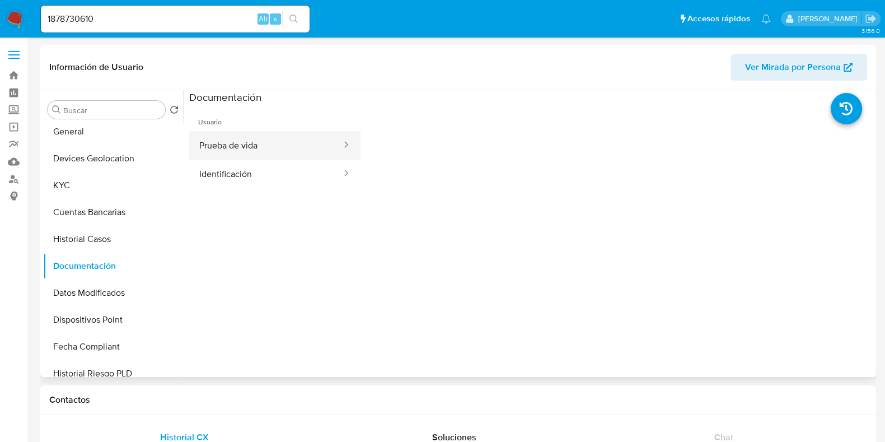
click at [255, 151] on button "Prueba de vida" at bounding box center [265, 145] width 153 height 29
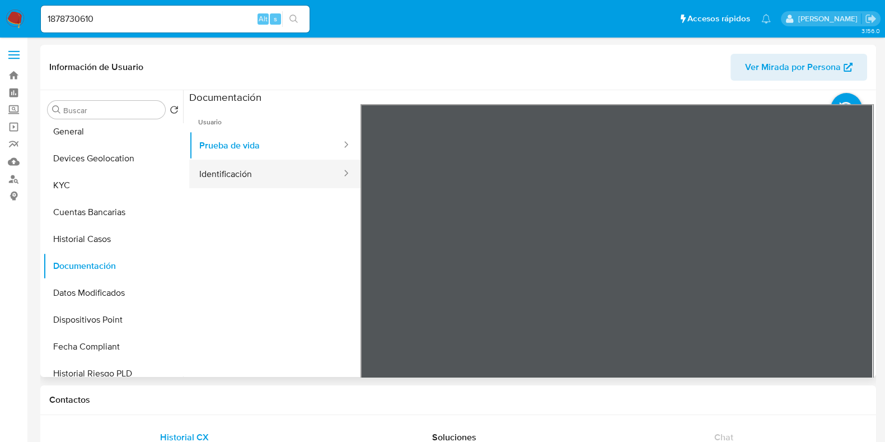
click at [242, 183] on button "Identificación" at bounding box center [265, 174] width 153 height 29
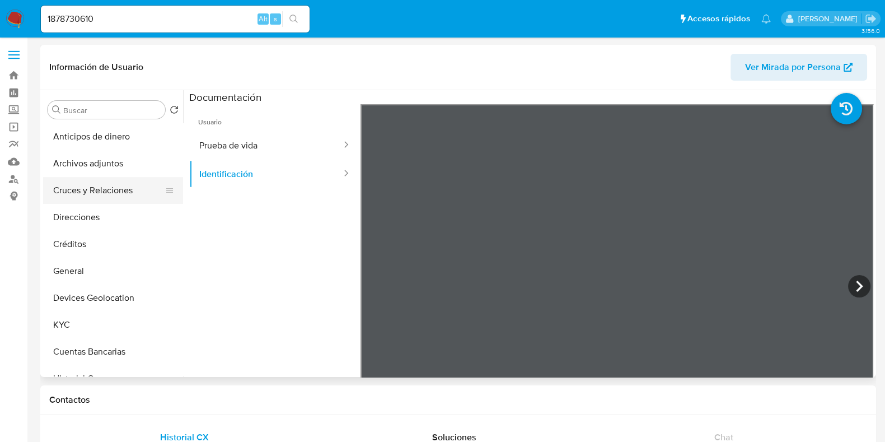
click at [120, 200] on button "Cruces y Relaciones" at bounding box center [108, 190] width 131 height 27
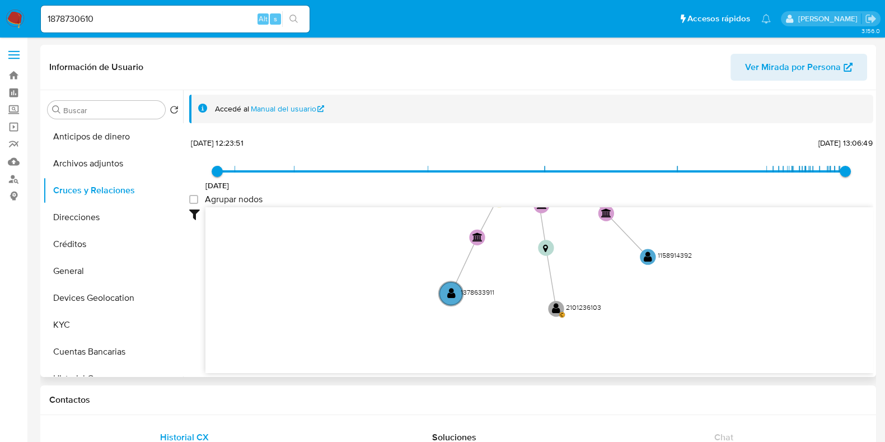
drag, startPoint x: 719, startPoint y: 372, endPoint x: 724, endPoint y: 190, distance: 182.1
click at [724, 190] on div "[DATE] [DATE] 12:23:51 [DATE] 13:06:49 Agrupar nodos Filtros Confianza alta Dev…" at bounding box center [531, 254] width 684 height 238
click at [75, 317] on button "KYC" at bounding box center [108, 324] width 131 height 27
